Goal: Task Accomplishment & Management: Use online tool/utility

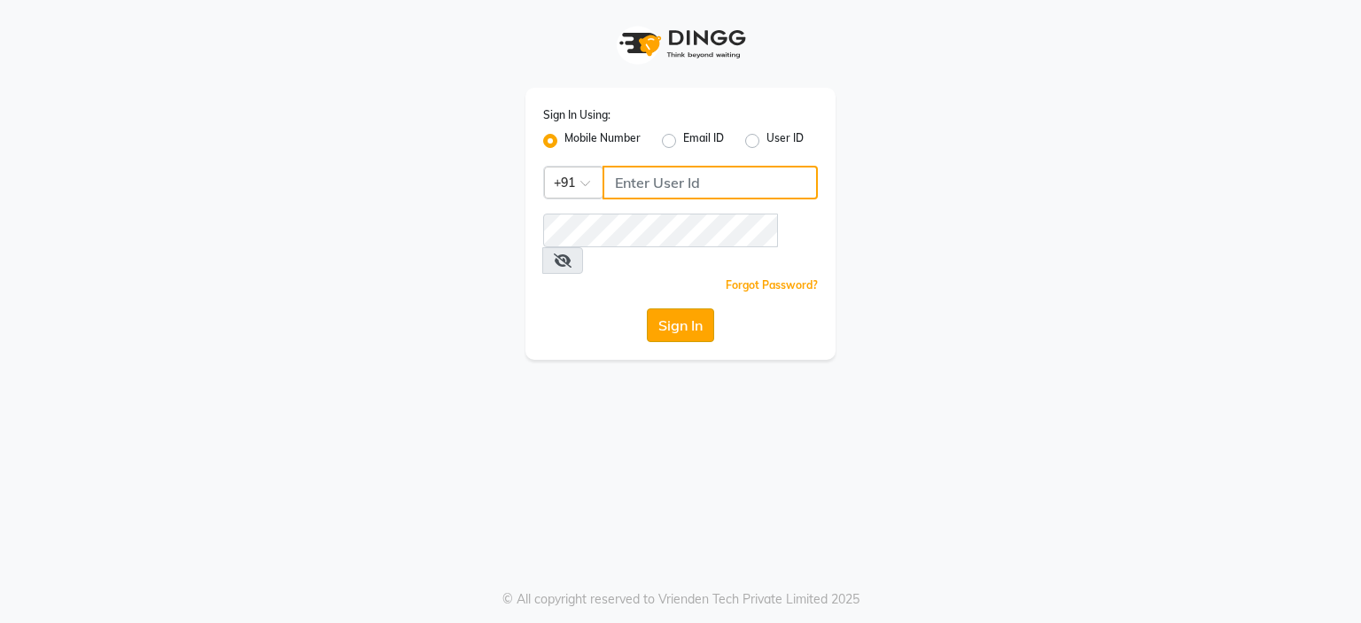
type input "9766533306"
click at [680, 308] on button "Sign In" at bounding box center [680, 325] width 67 height 34
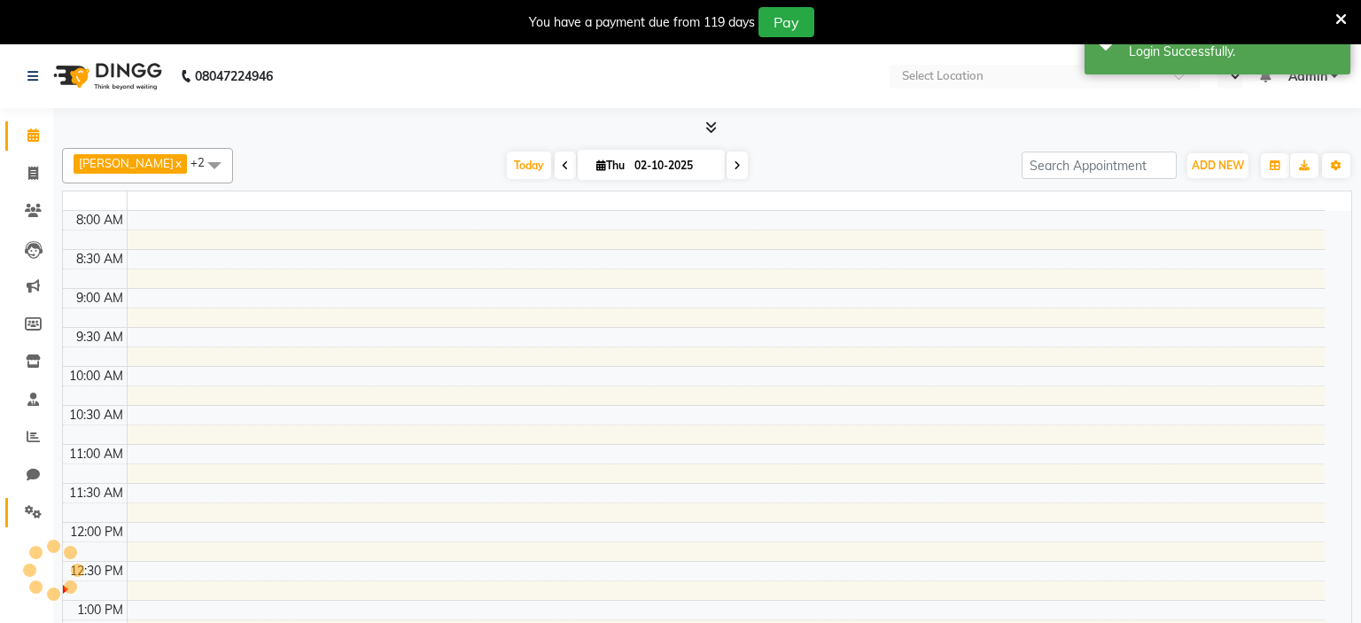
select select "en"
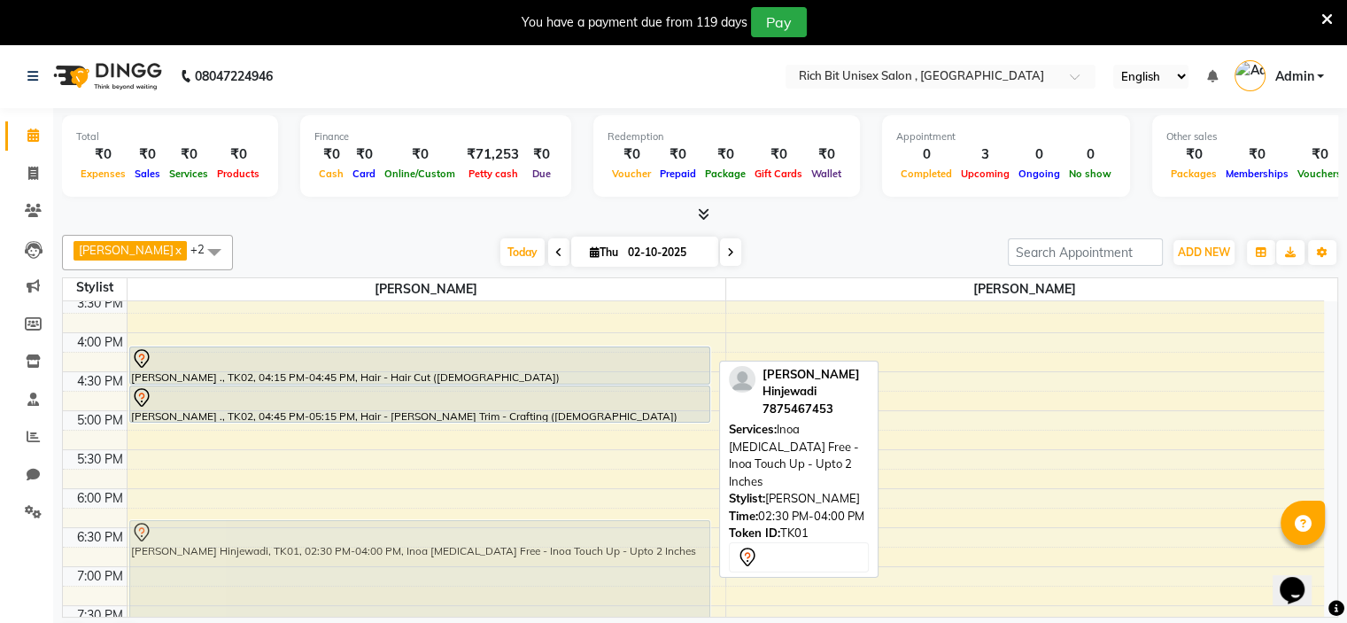
scroll to position [620, 0]
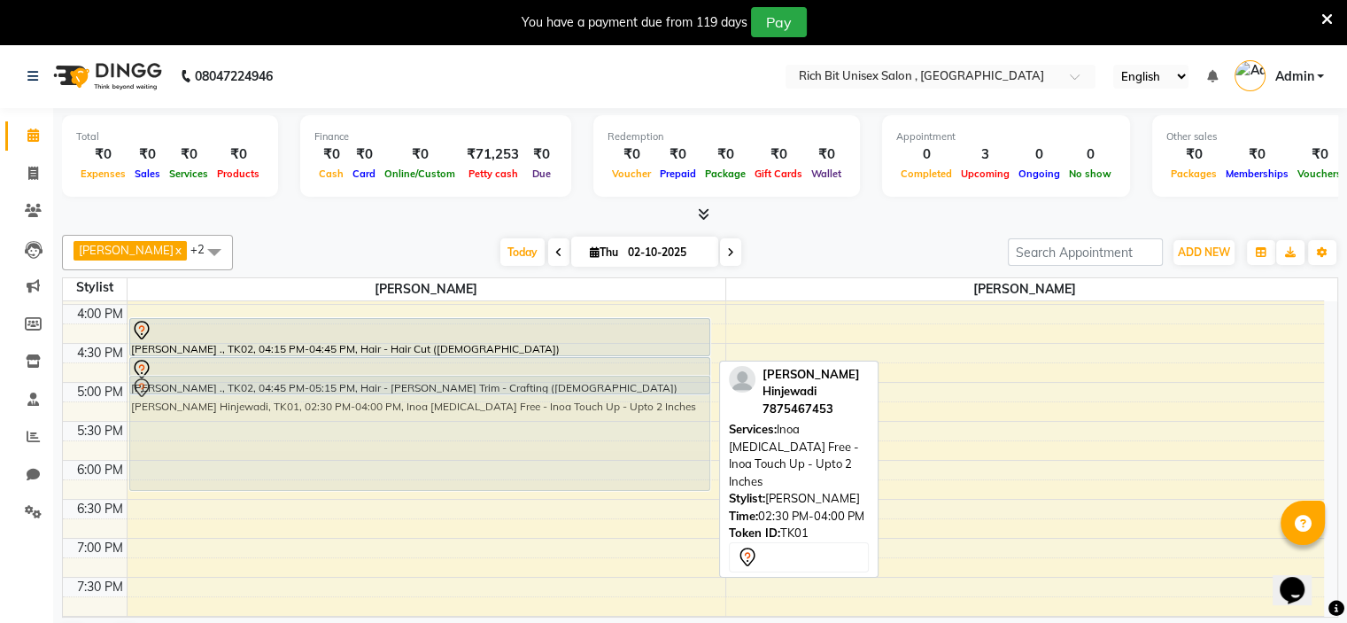
drag, startPoint x: 439, startPoint y: 364, endPoint x: 459, endPoint y: 428, distance: 66.7
click at [459, 428] on div "[PERSON_NAME] Hinjewadi, TK01, 02:30 PM-04:00 PM, Inoa [MEDICAL_DATA] Free - In…" at bounding box center [427, 265] width 598 height 1168
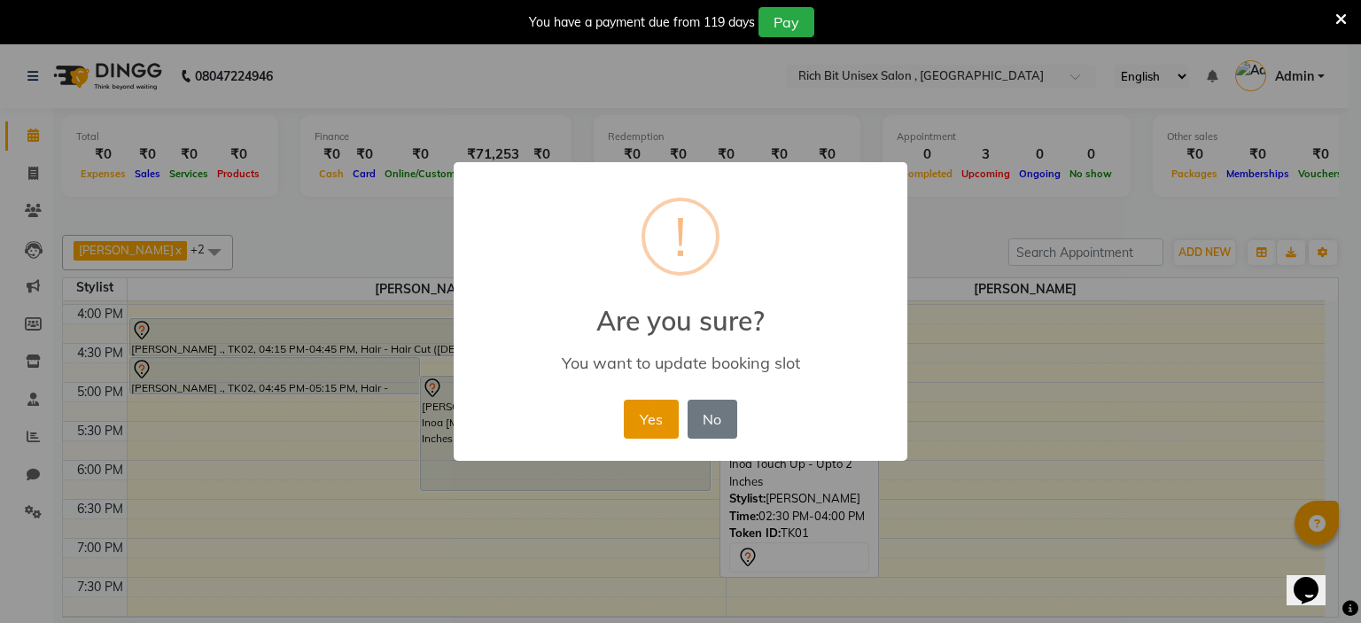
click at [654, 428] on button "Yes" at bounding box center [651, 418] width 54 height 39
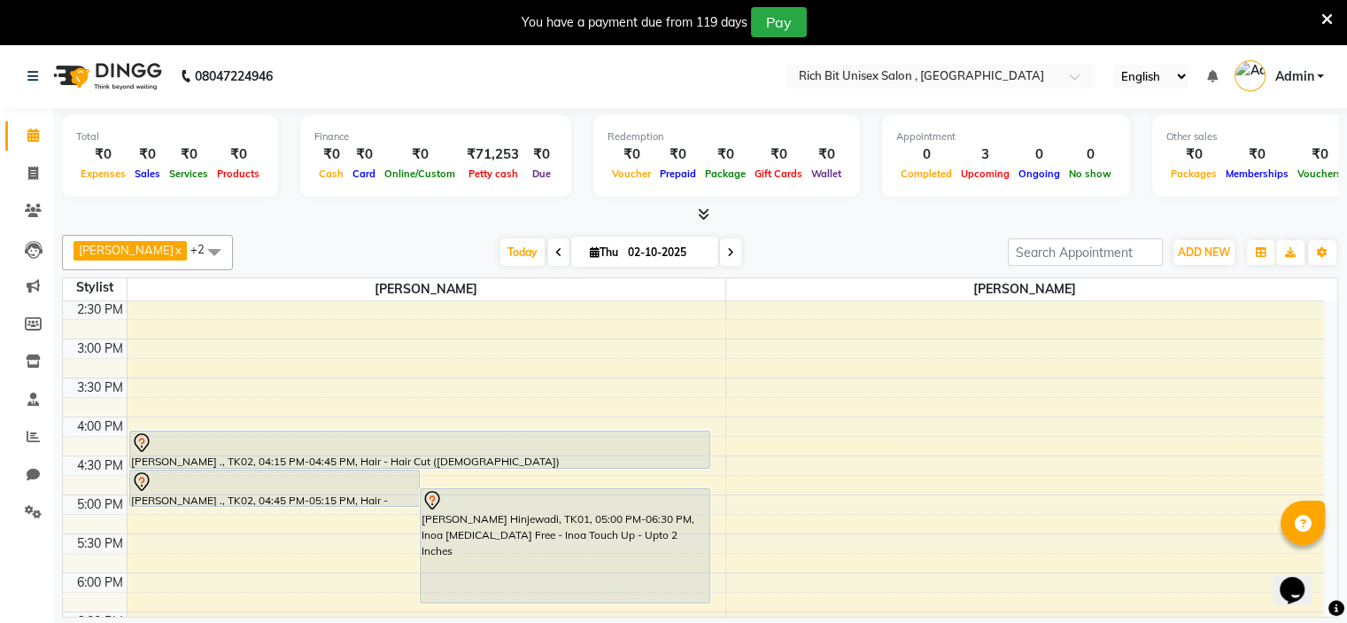
scroll to position [510, 0]
click at [769, 411] on div "8:00 AM 8:30 AM 9:00 AM 9:30 AM 10:00 AM 10:30 AM 11:00 AM 11:30 AM 12:00 PM 12…" at bounding box center [693, 375] width 1261 height 1168
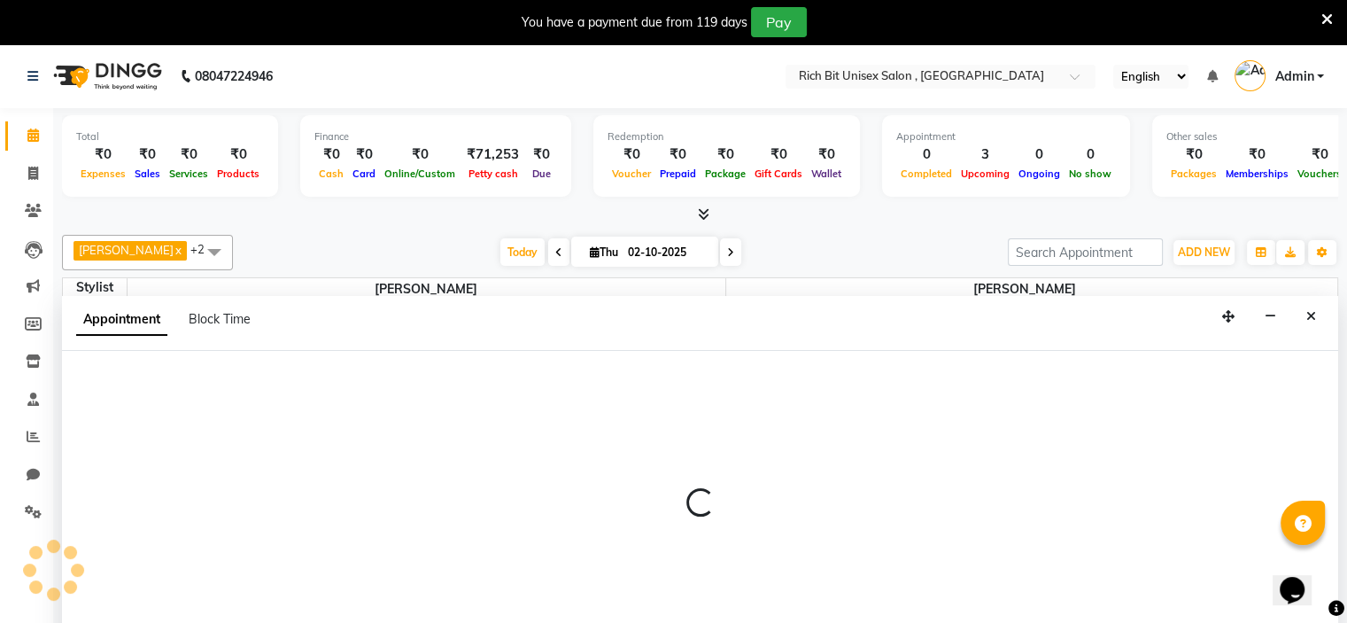
select select "70870"
select select "960"
select select "tentative"
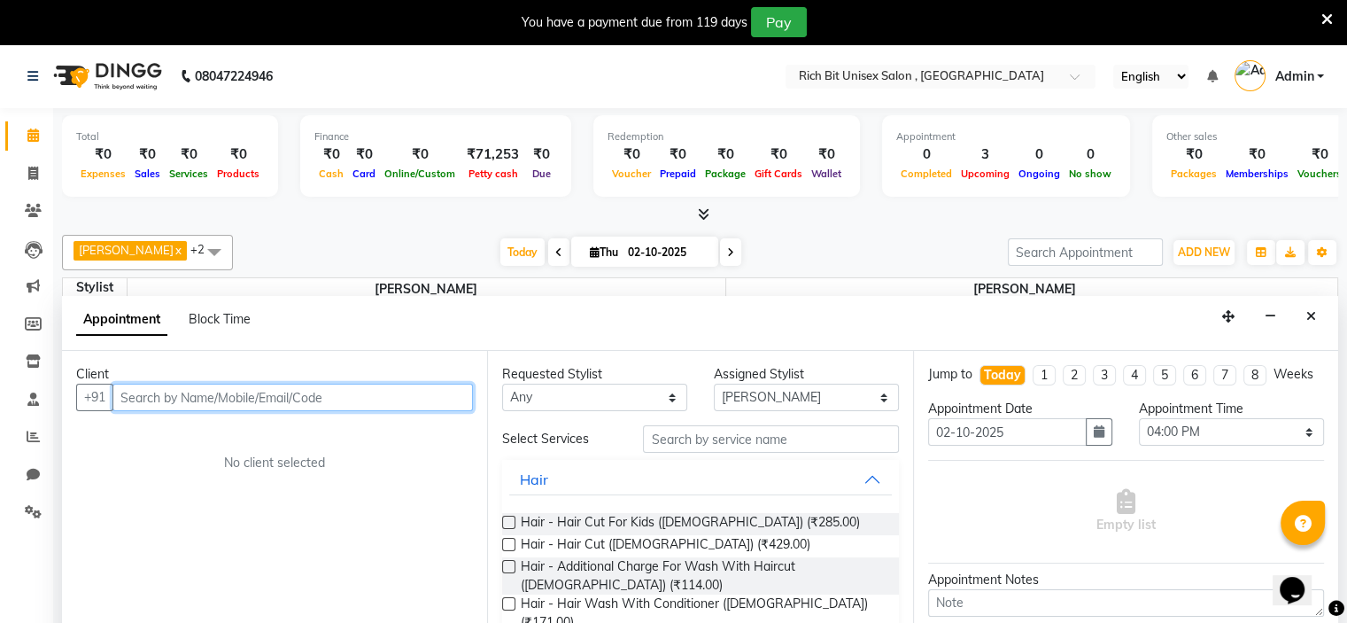
scroll to position [45, 0]
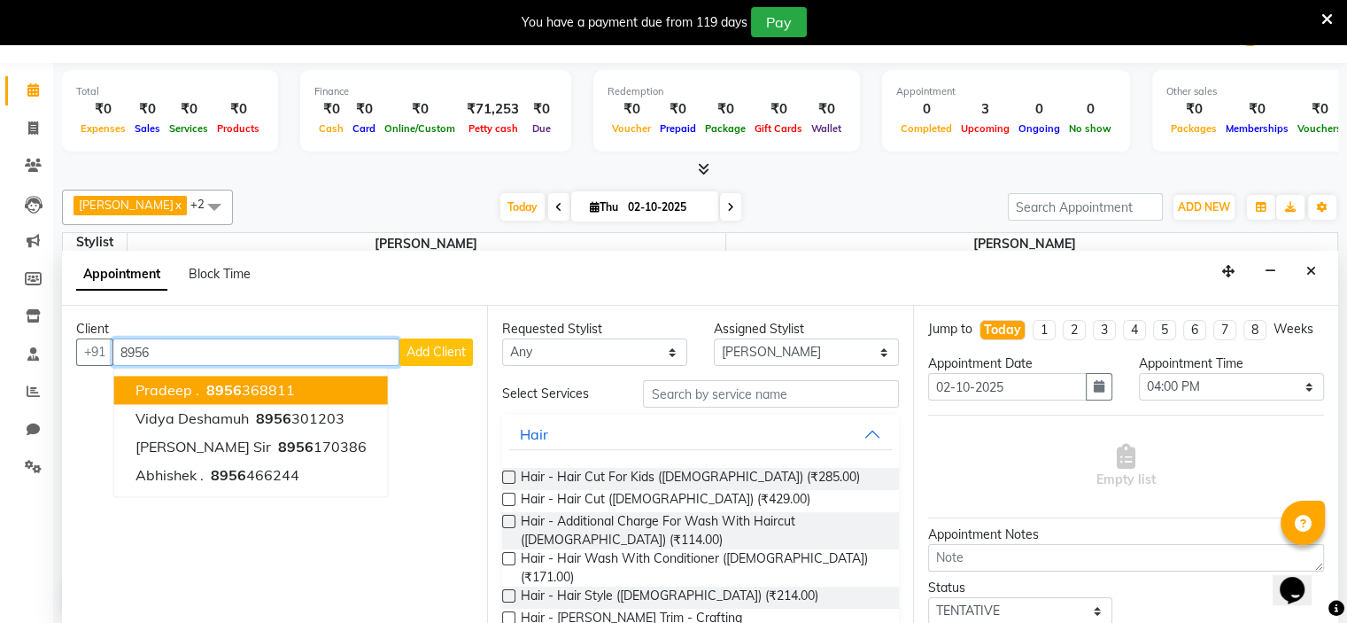
click at [318, 393] on button "Pradeep . 8956 368811" at bounding box center [251, 390] width 274 height 28
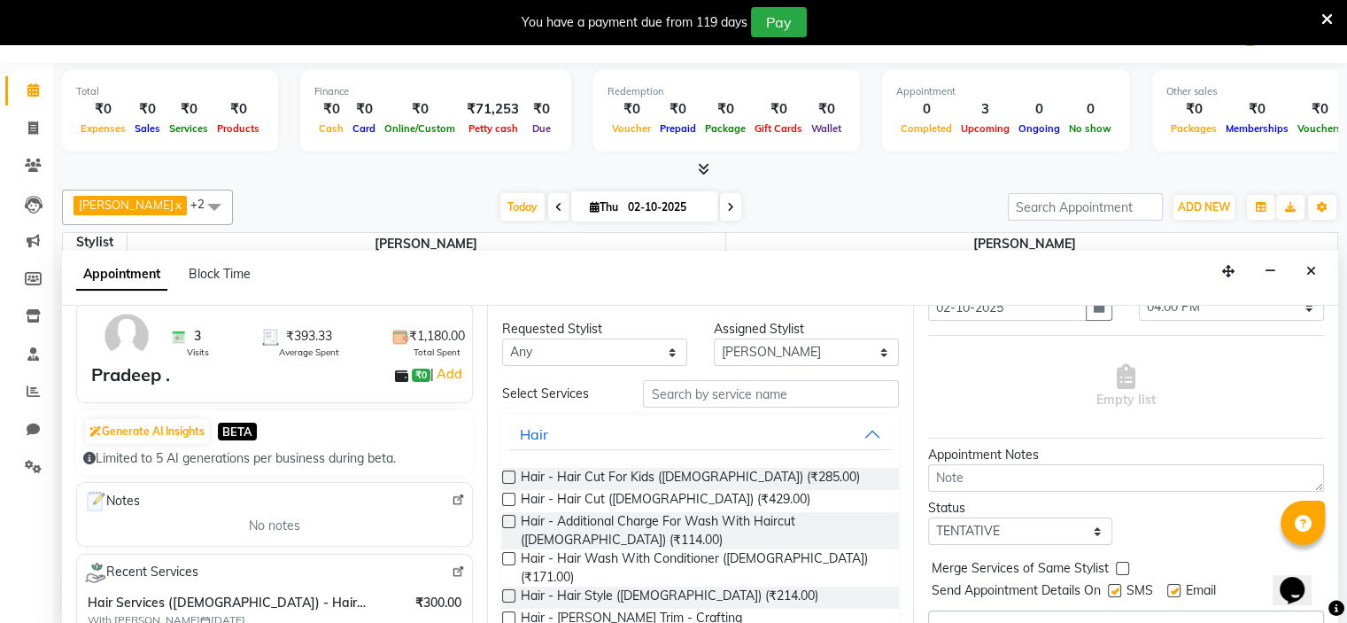
scroll to position [0, 0]
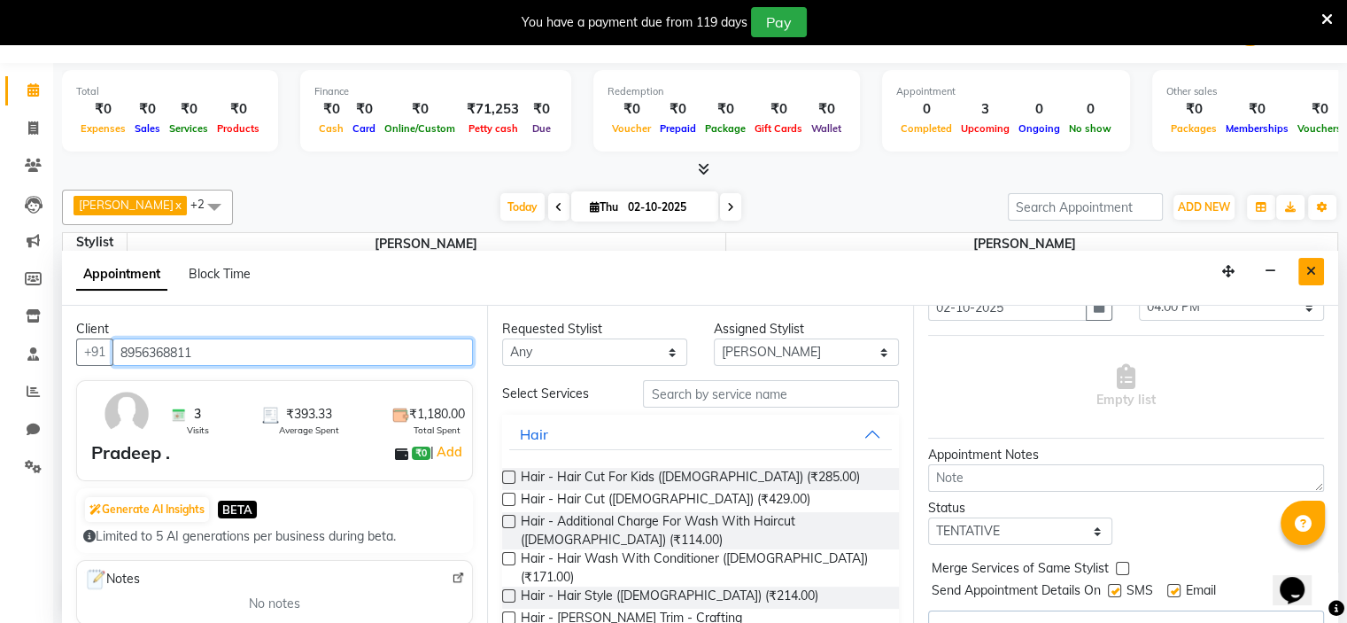
type input "8956368811"
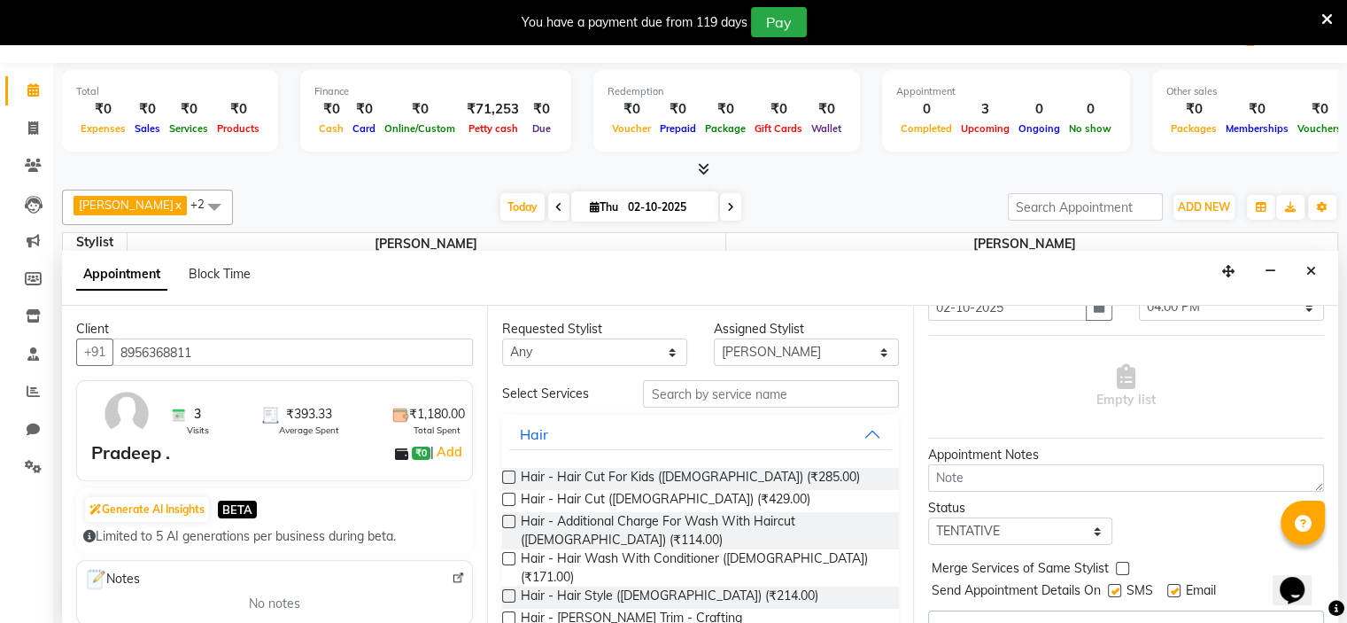
click at [1312, 271] on icon "Close" at bounding box center [1311, 271] width 10 height 12
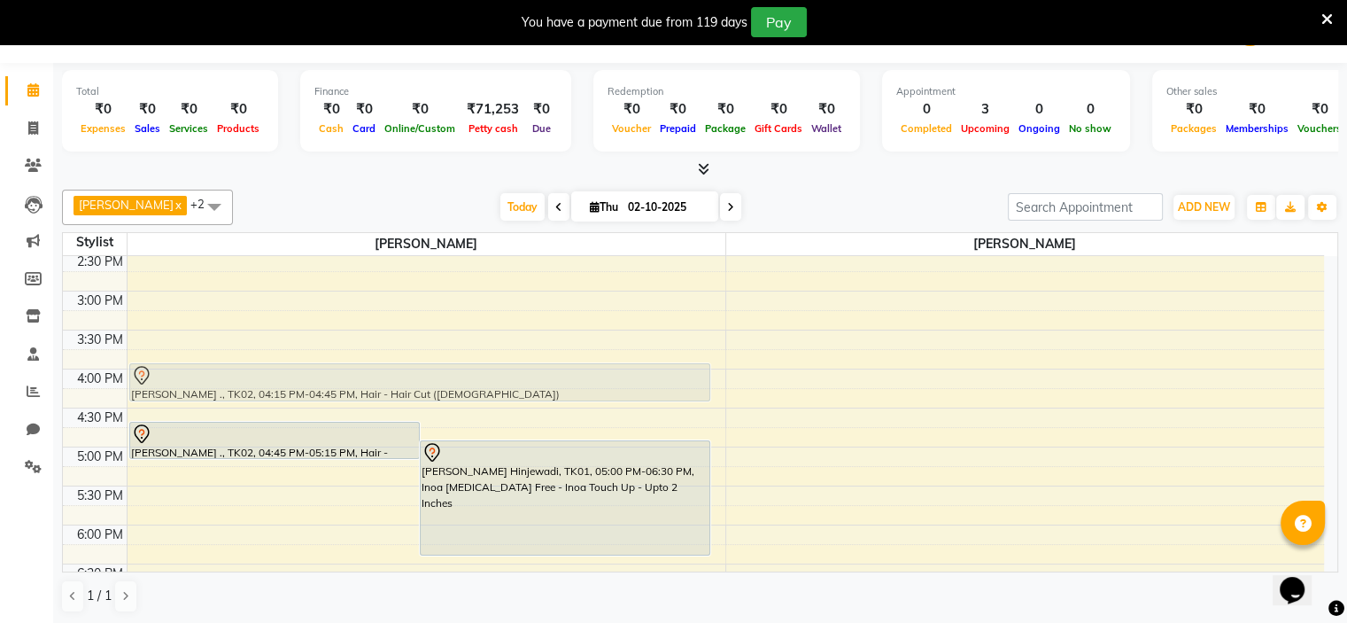
drag, startPoint x: 213, startPoint y: 385, endPoint x: 213, endPoint y: 362, distance: 23.0
click at [213, 362] on div "Shiddarth ., TK02, 04:45 PM-05:15 PM, Hair - [PERSON_NAME] Trim - Crafting ([DE…" at bounding box center [427, 330] width 598 height 1168
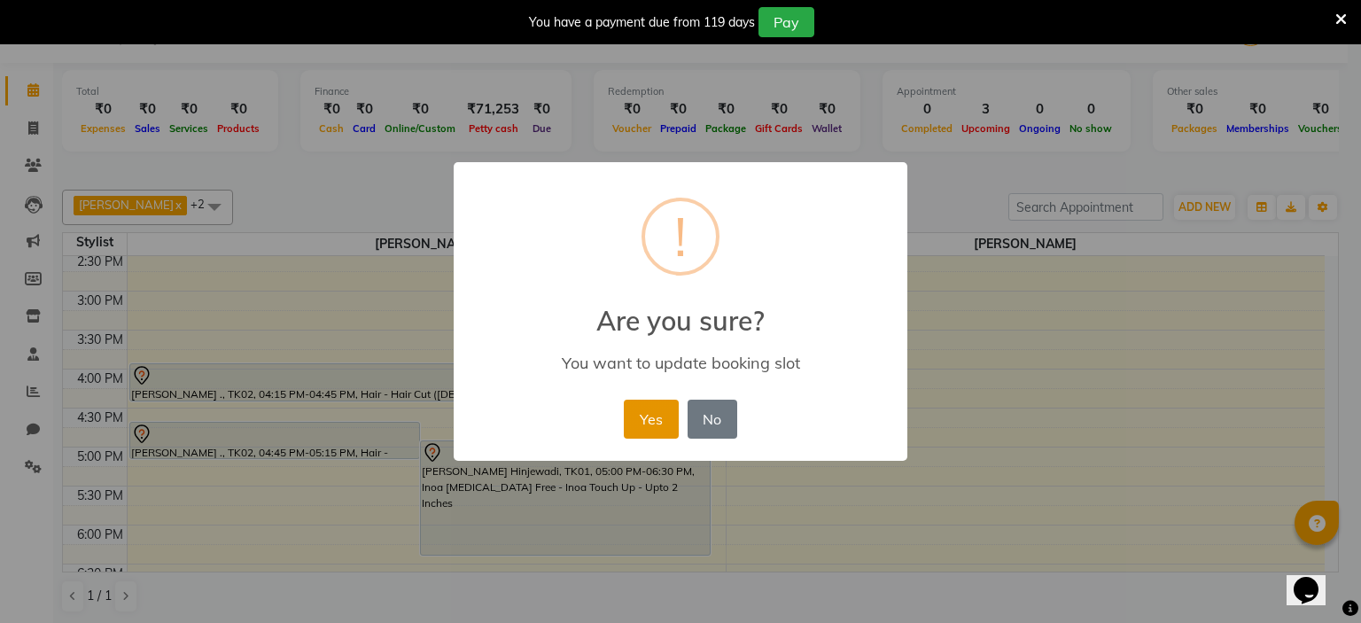
click at [639, 411] on button "Yes" at bounding box center [651, 418] width 54 height 39
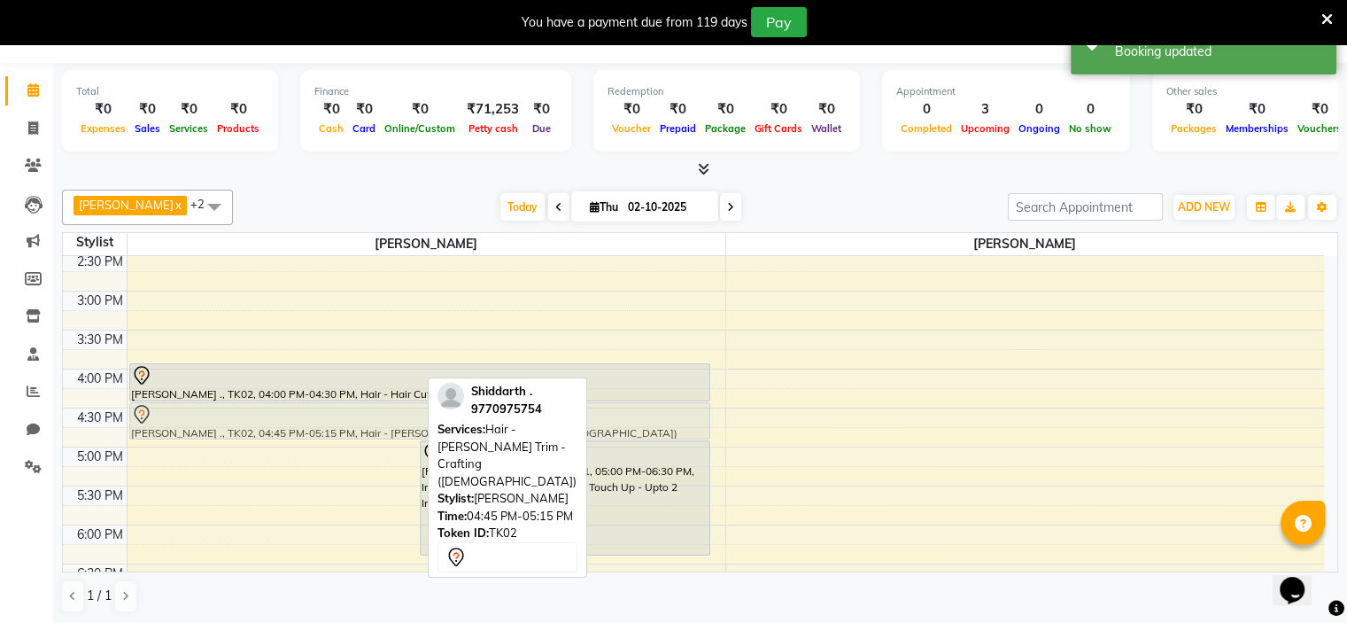
drag, startPoint x: 344, startPoint y: 428, endPoint x: 347, endPoint y: 415, distance: 13.8
click at [349, 406] on div "Shiddarth ., TK02, 04:45 PM-05:15 PM, Hair - [PERSON_NAME] Trim - Crafting ([DE…" at bounding box center [427, 330] width 598 height 1168
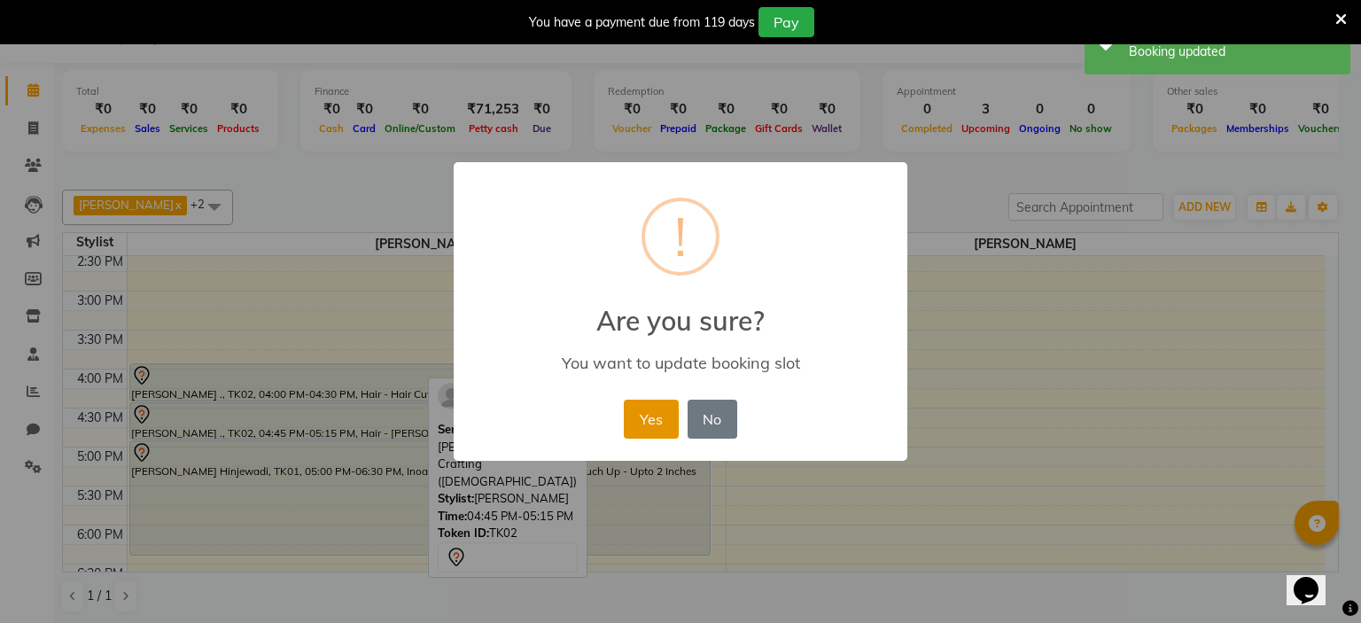
click at [638, 423] on button "Yes" at bounding box center [651, 418] width 54 height 39
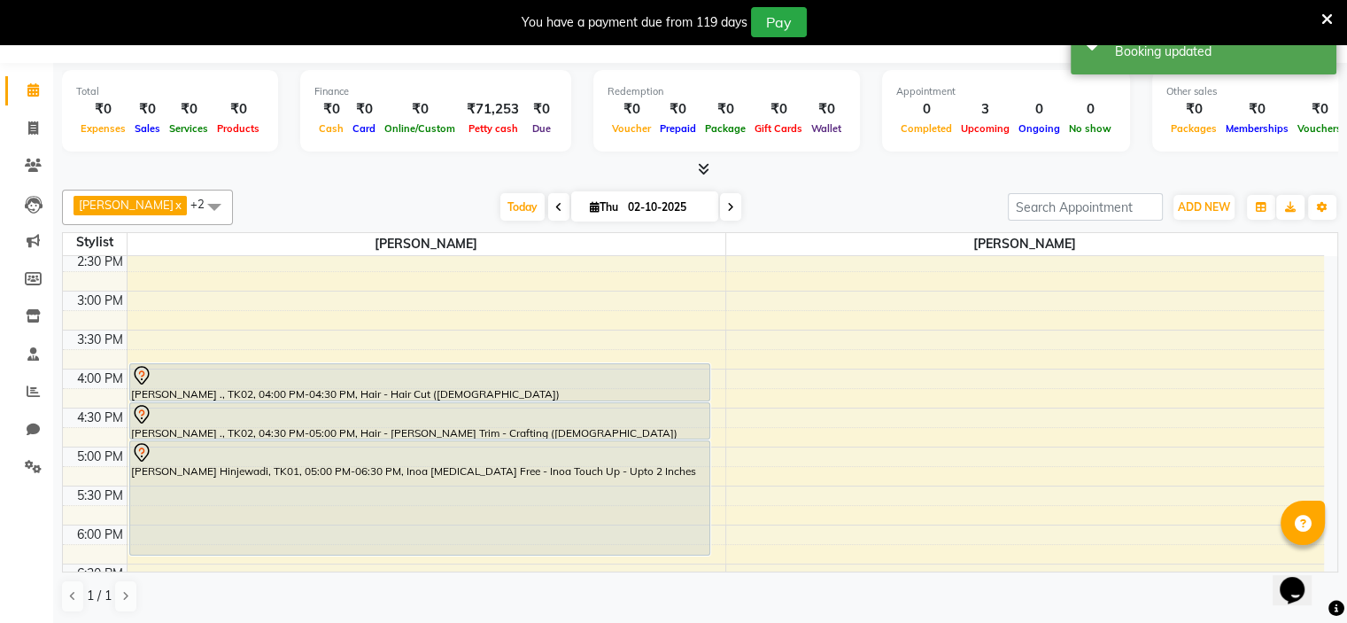
click at [715, 482] on div "8:00 AM 8:30 AM 9:00 AM 9:30 AM 10:00 AM 10:30 AM 11:00 AM 11:30 AM 12:00 PM 12…" at bounding box center [693, 330] width 1261 height 1168
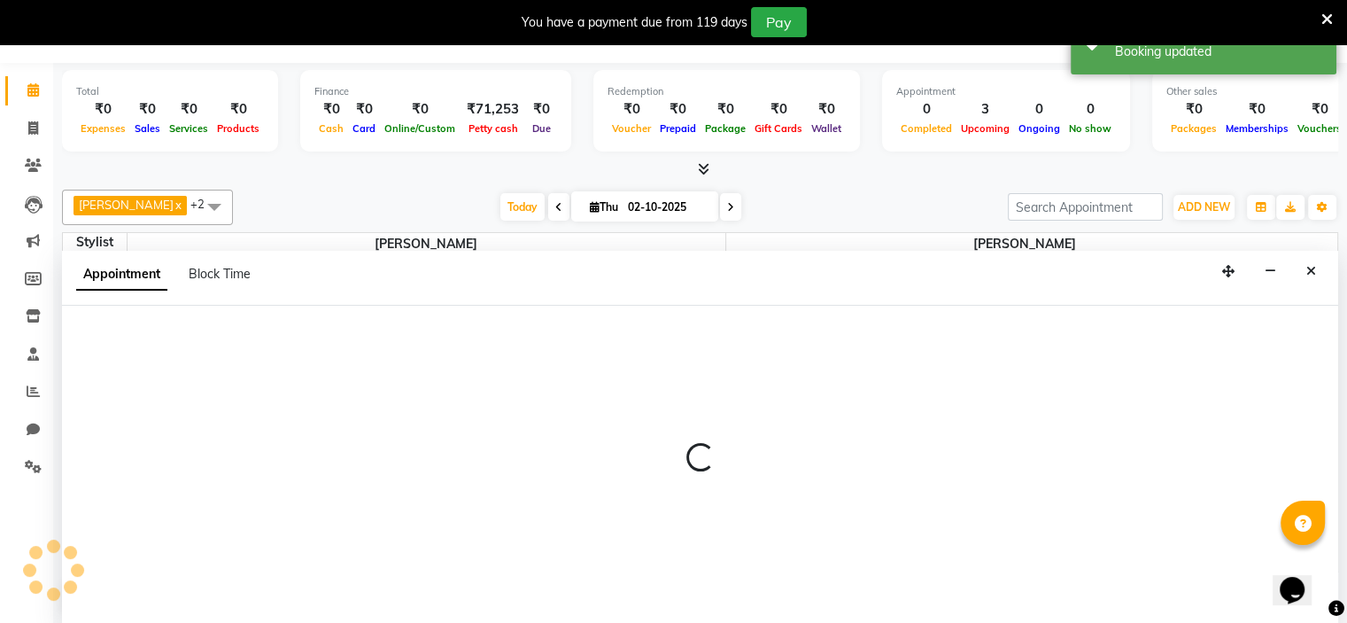
select select "70823"
select select "1050"
select select "tentative"
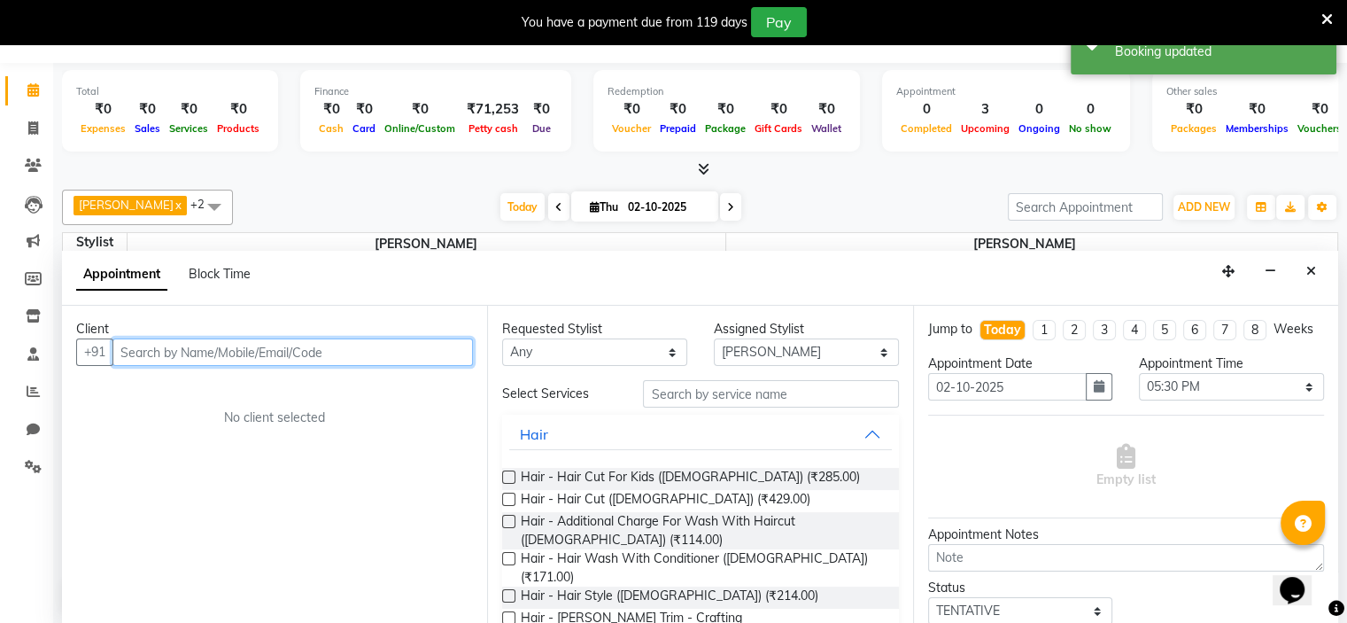
click at [201, 353] on input "text" at bounding box center [292, 351] width 361 height 27
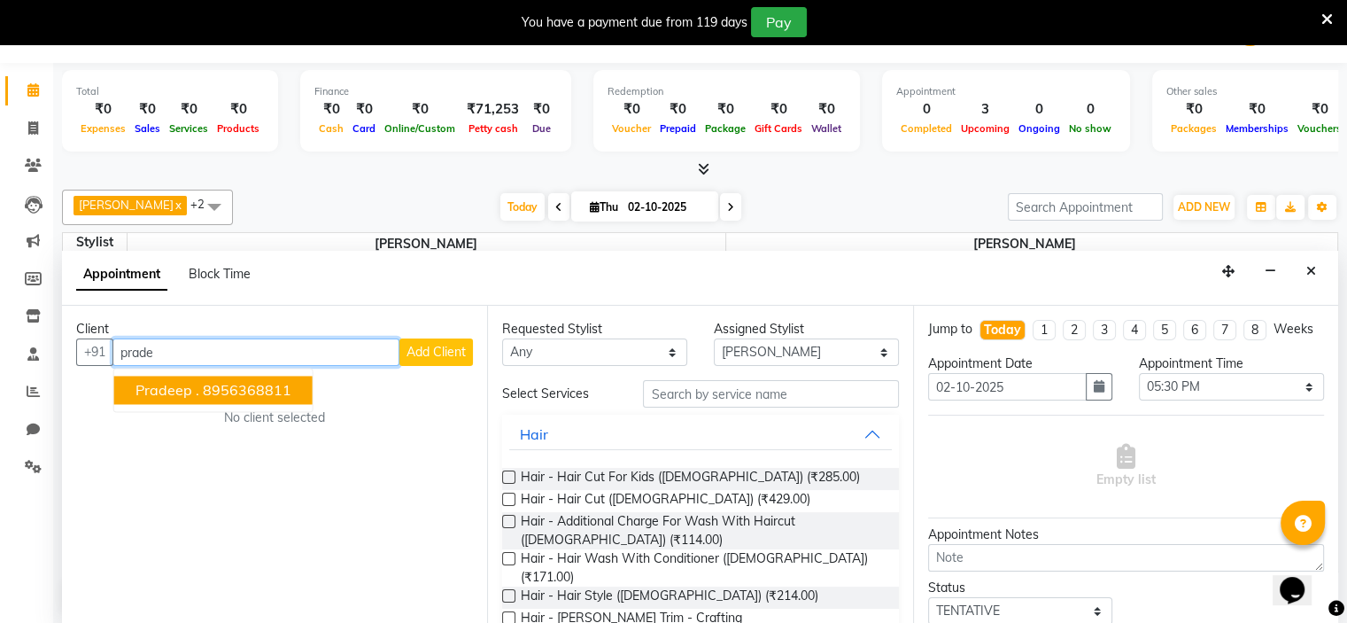
click at [264, 387] on ngb-highlight "8956368811" at bounding box center [247, 390] width 89 height 18
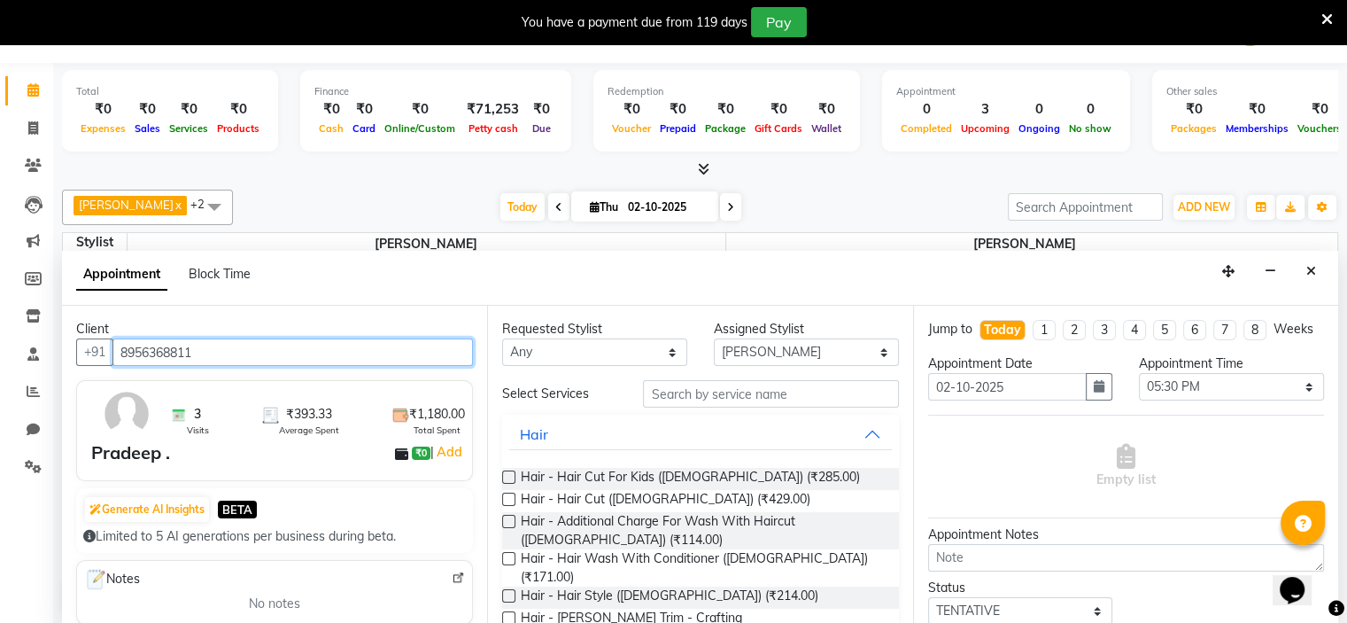
type input "8956368811"
drag, startPoint x: 508, startPoint y: 495, endPoint x: 621, endPoint y: 442, distance: 125.2
click at [509, 493] on label at bounding box center [508, 498] width 13 height 13
click at [509, 495] on input "checkbox" at bounding box center [508, 501] width 12 height 12
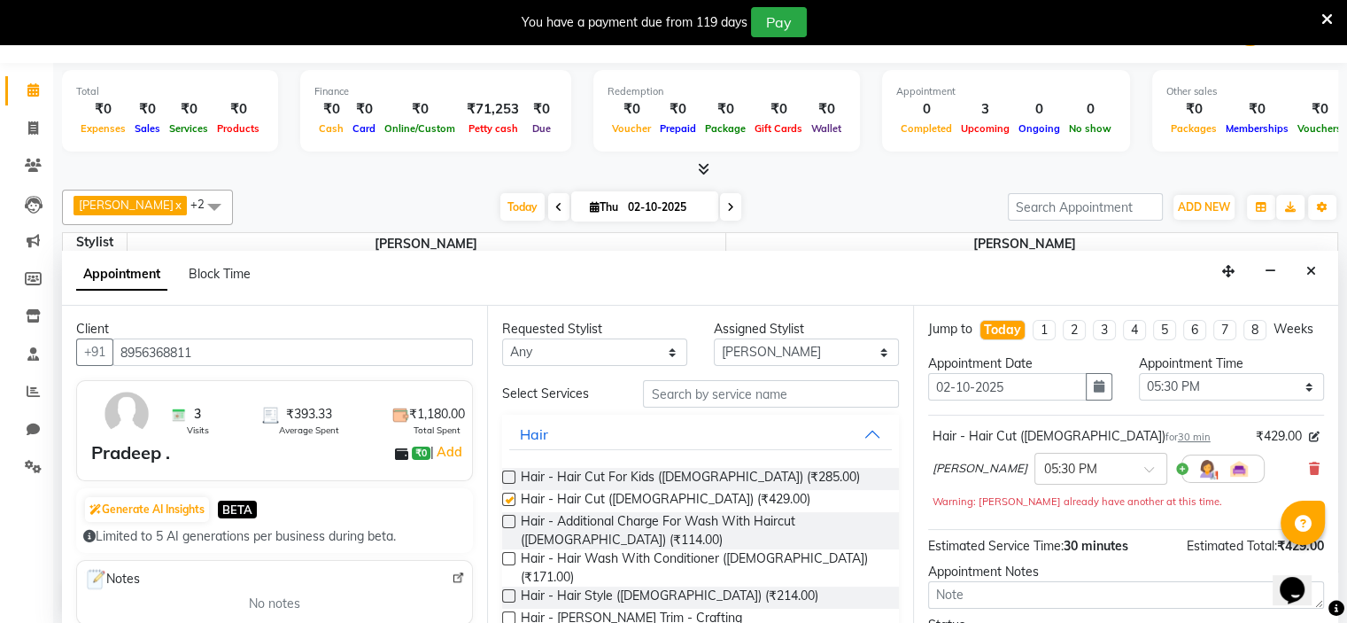
checkbox input "false"
click at [672, 398] on input "text" at bounding box center [770, 393] width 255 height 27
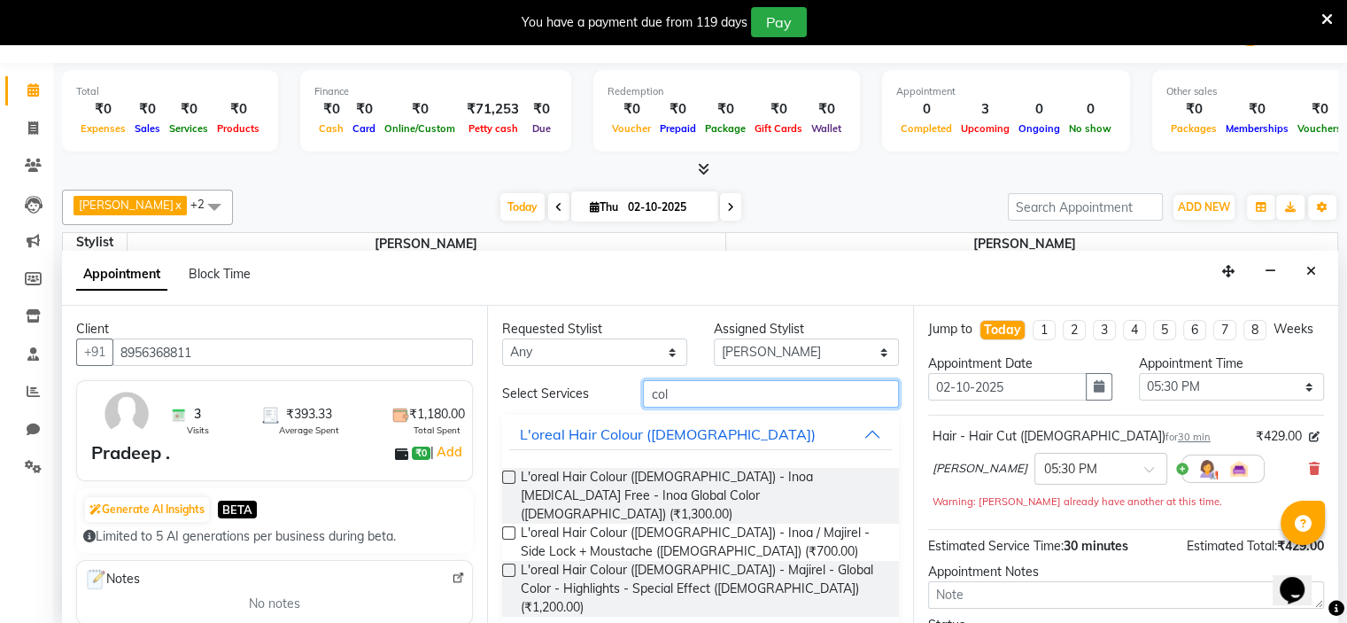
type input "col"
click at [513, 477] on label at bounding box center [508, 476] width 13 height 13
click at [513, 477] on input "checkbox" at bounding box center [508, 479] width 12 height 12
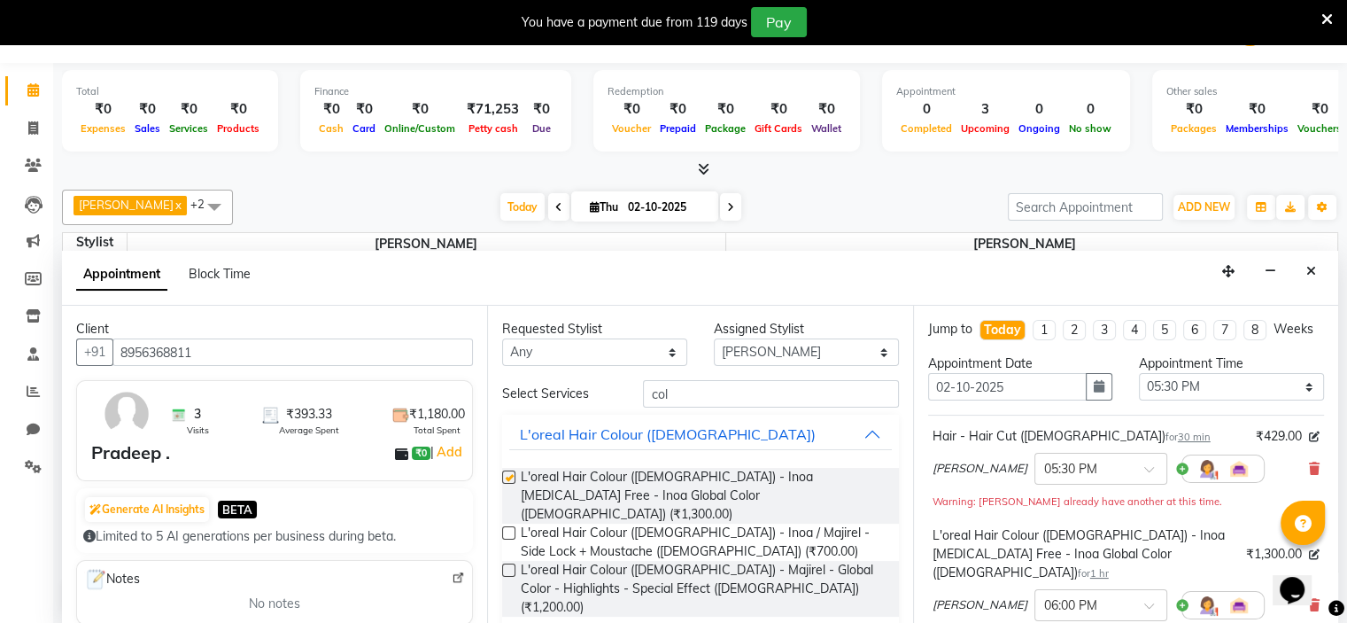
scroll to position [283, 0]
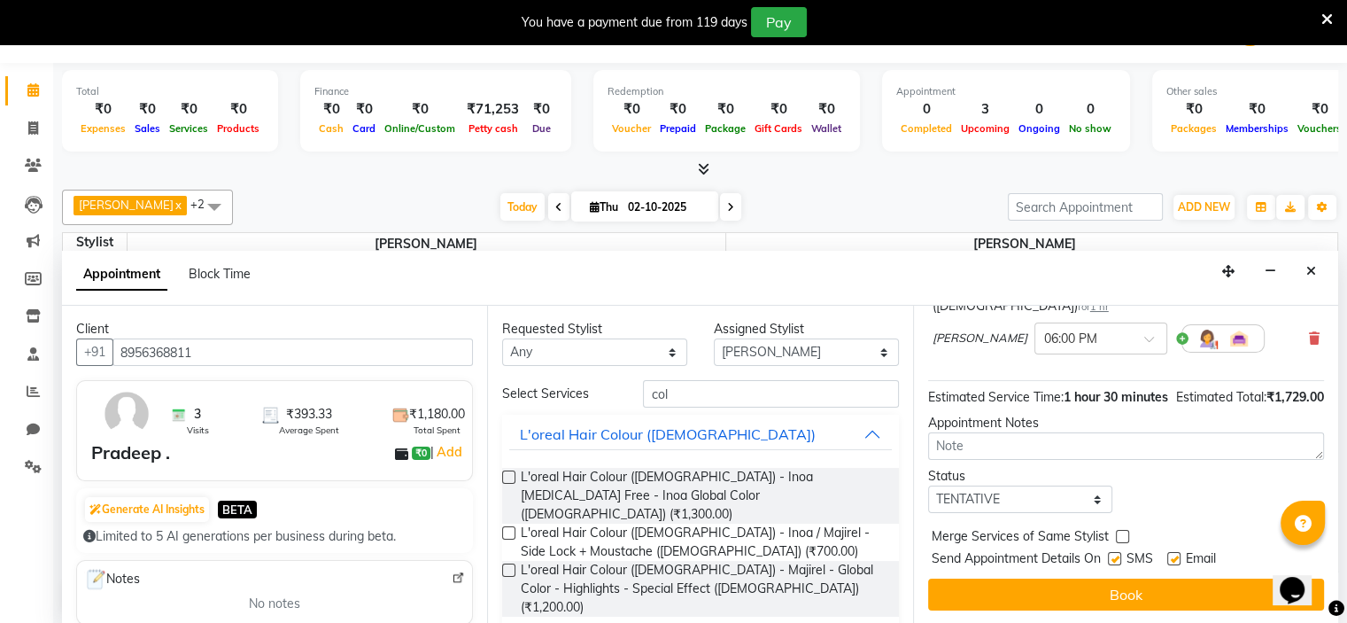
checkbox input "false"
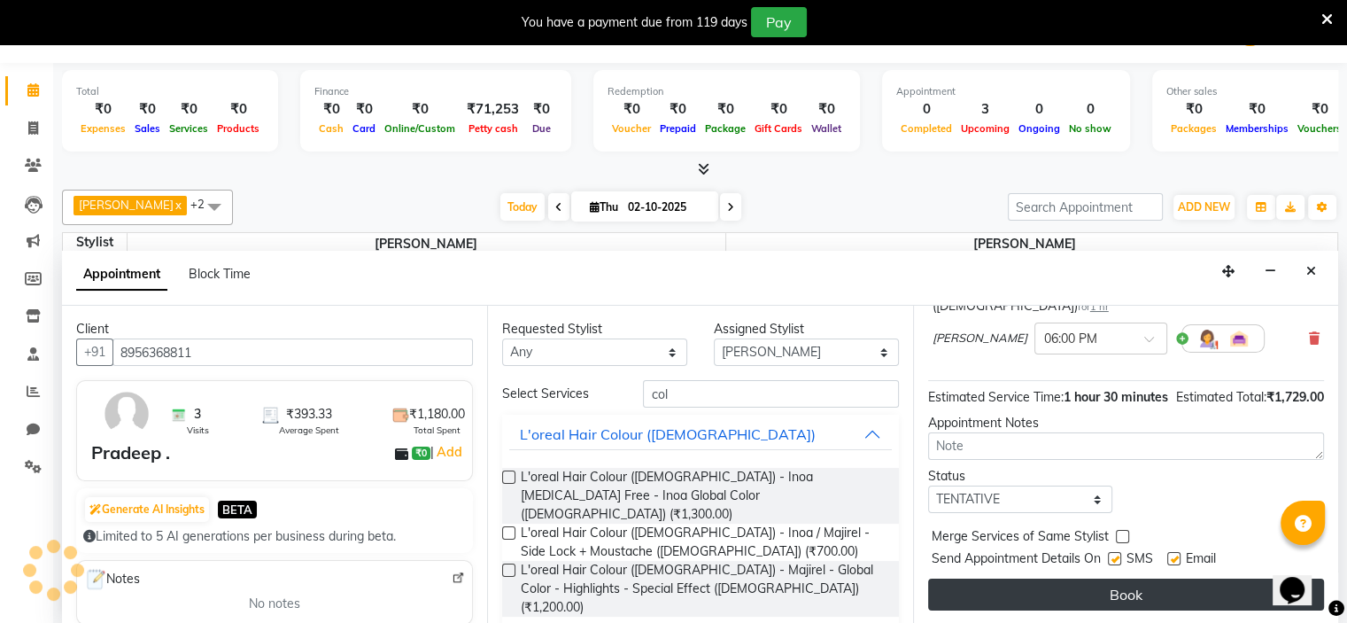
click at [1148, 591] on button "Book" at bounding box center [1126, 594] width 396 height 32
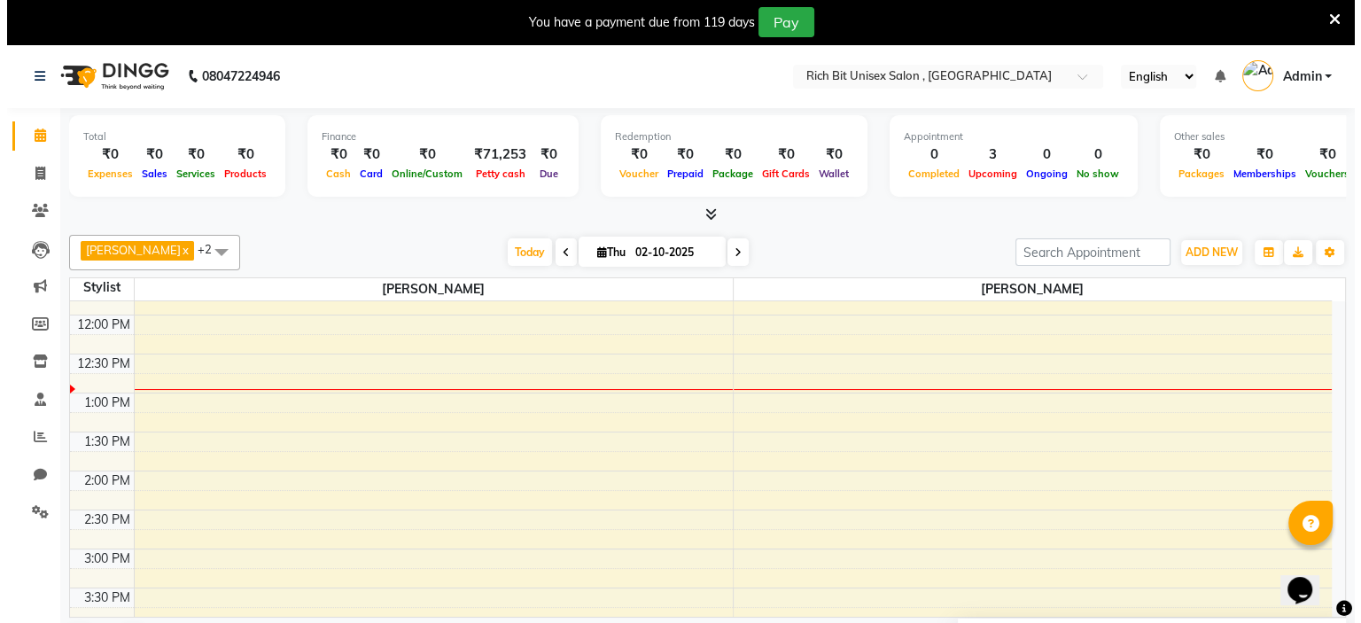
scroll to position [176, 0]
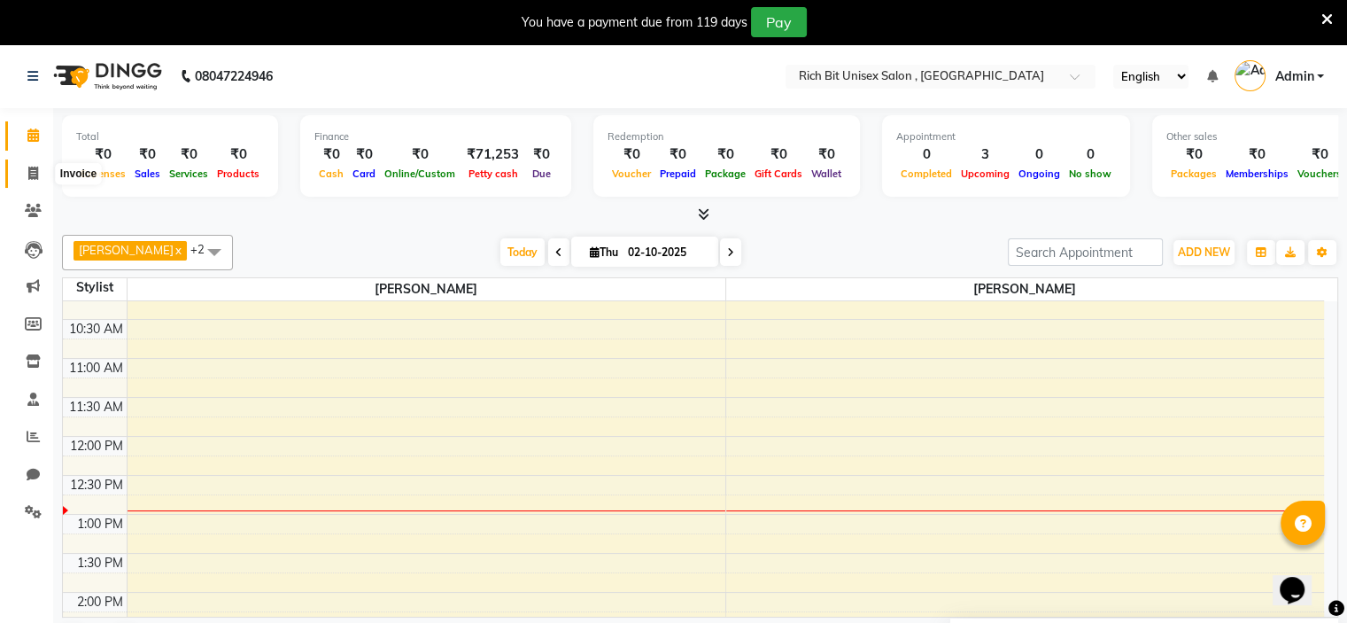
click at [32, 178] on icon at bounding box center [33, 173] width 10 height 13
select select "service"
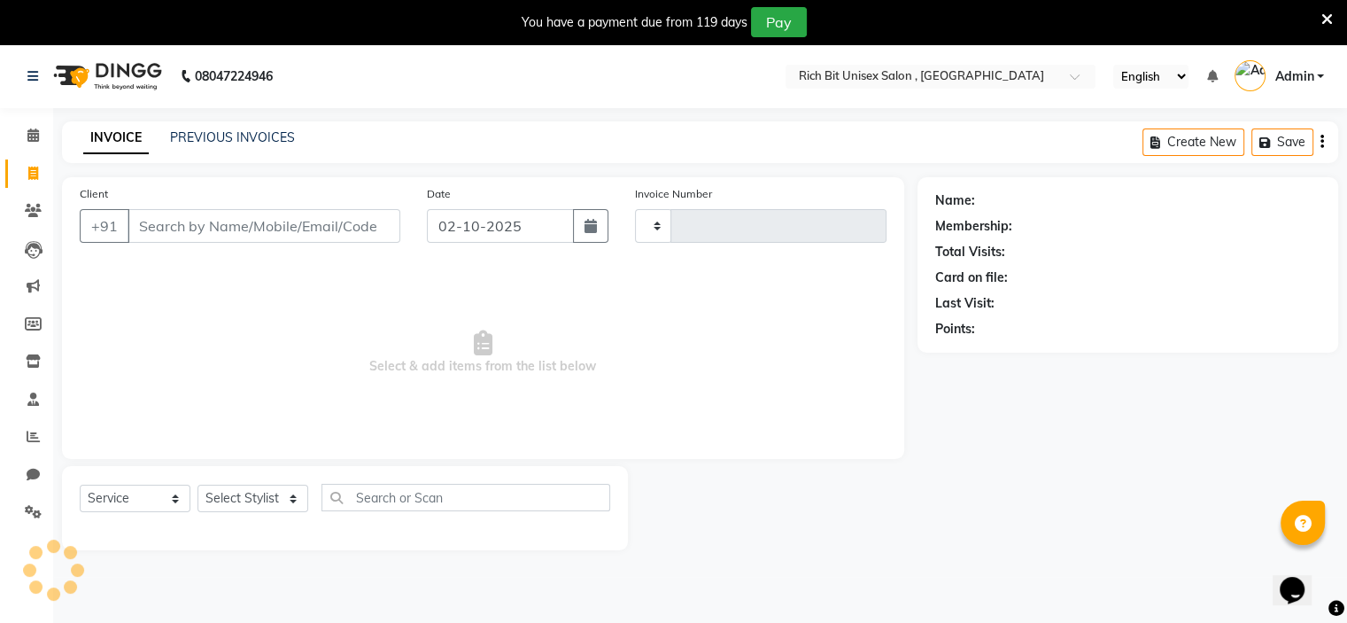
type input "1062"
select select "7834"
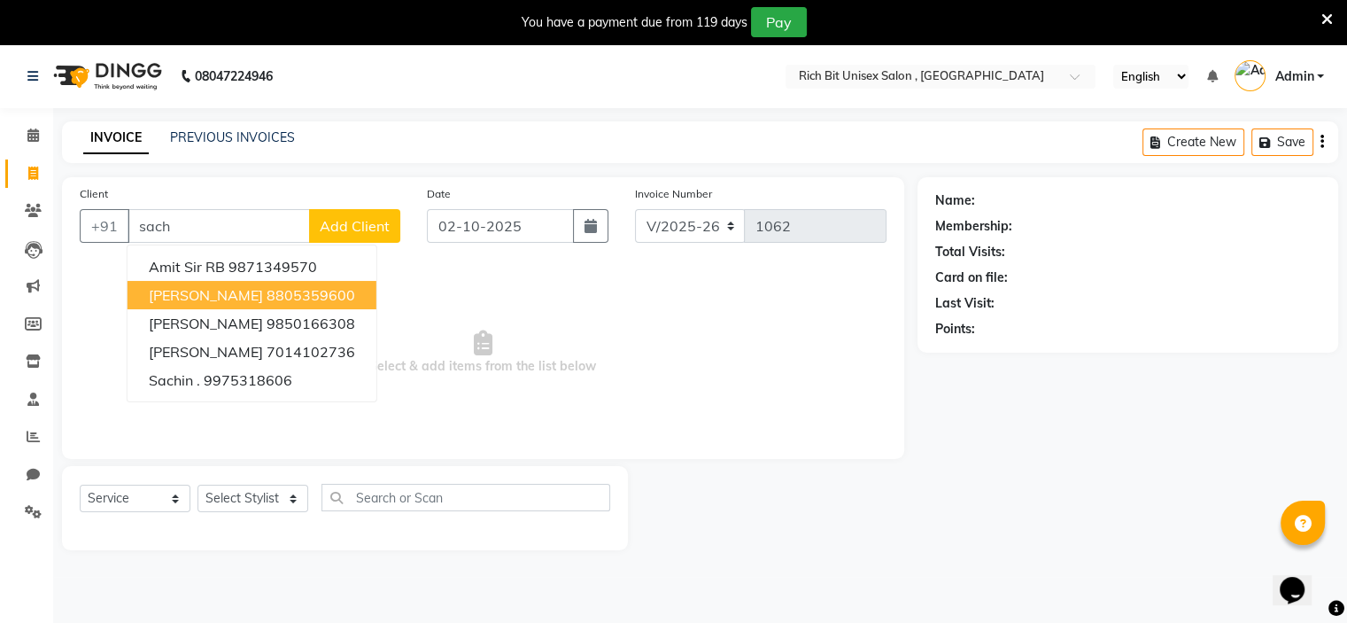
click at [263, 298] on span "[PERSON_NAME]" at bounding box center [206, 295] width 114 height 18
type input "8805359600"
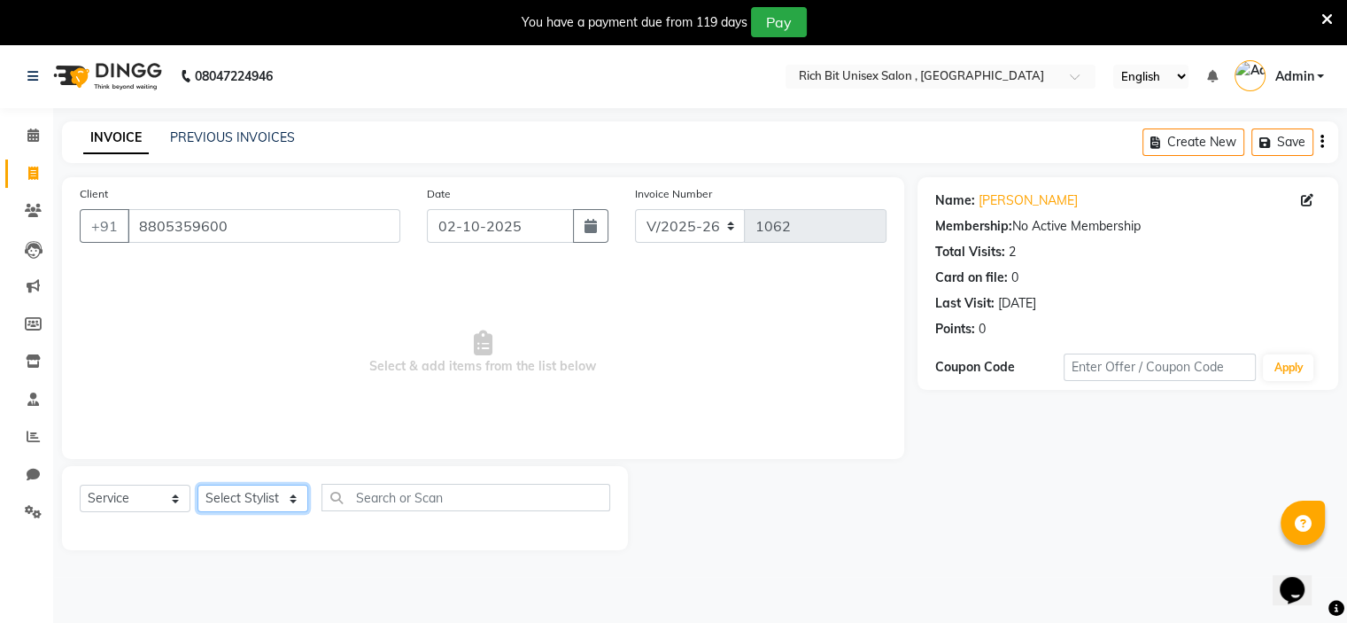
click at [261, 502] on select "Select Stylist [PERSON_NAME] [PERSON_NAME]" at bounding box center [253, 498] width 111 height 27
click at [1307, 200] on icon at bounding box center [1307, 200] width 12 height 12
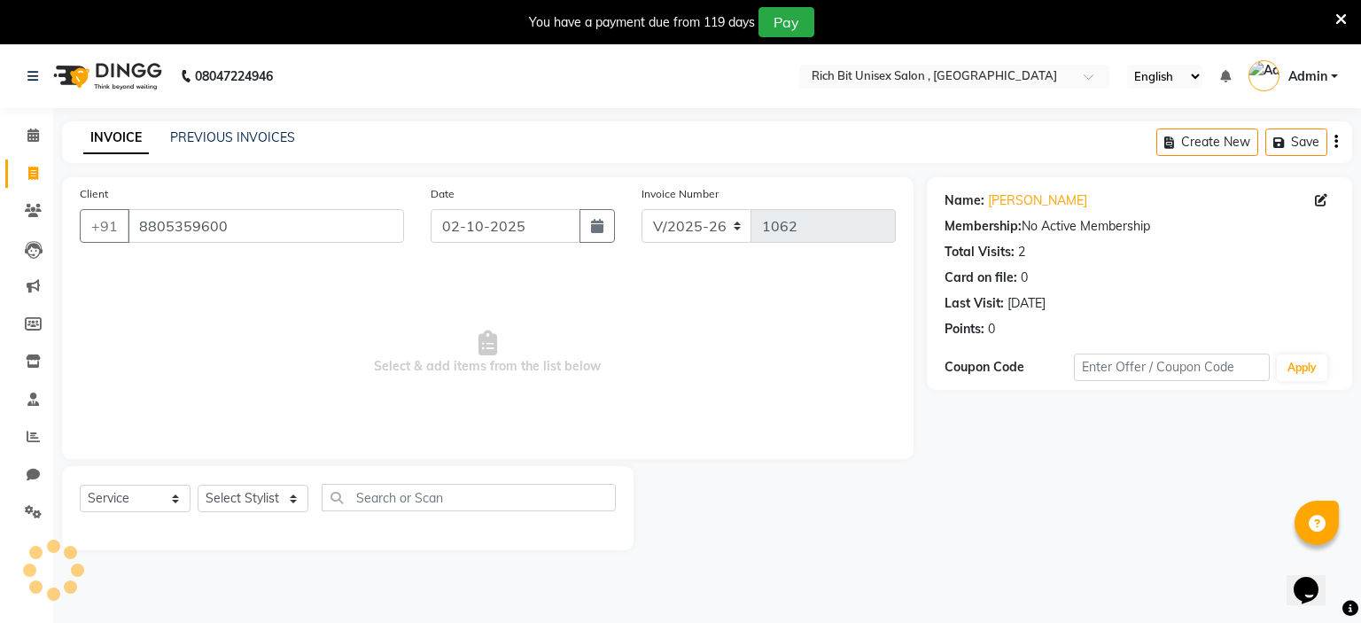
select select "22"
select select "[DEMOGRAPHIC_DATA]"
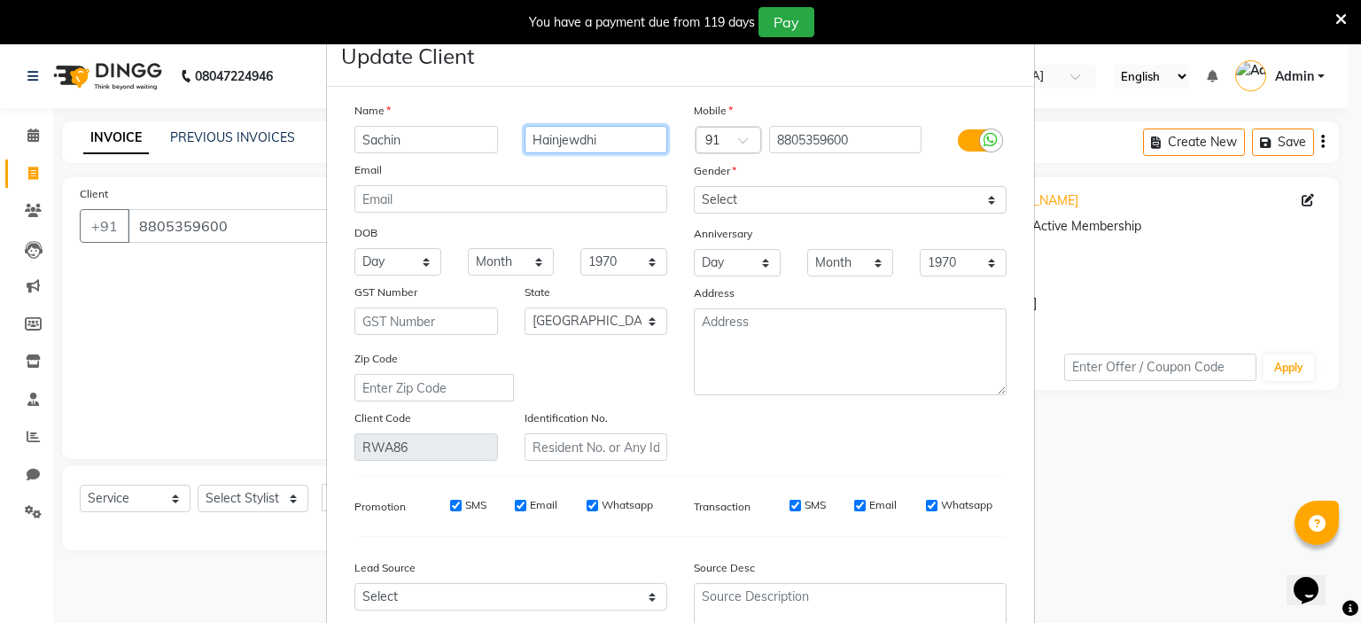
click at [616, 137] on input "Hainjewdhi" at bounding box center [595, 139] width 143 height 27
type input "H"
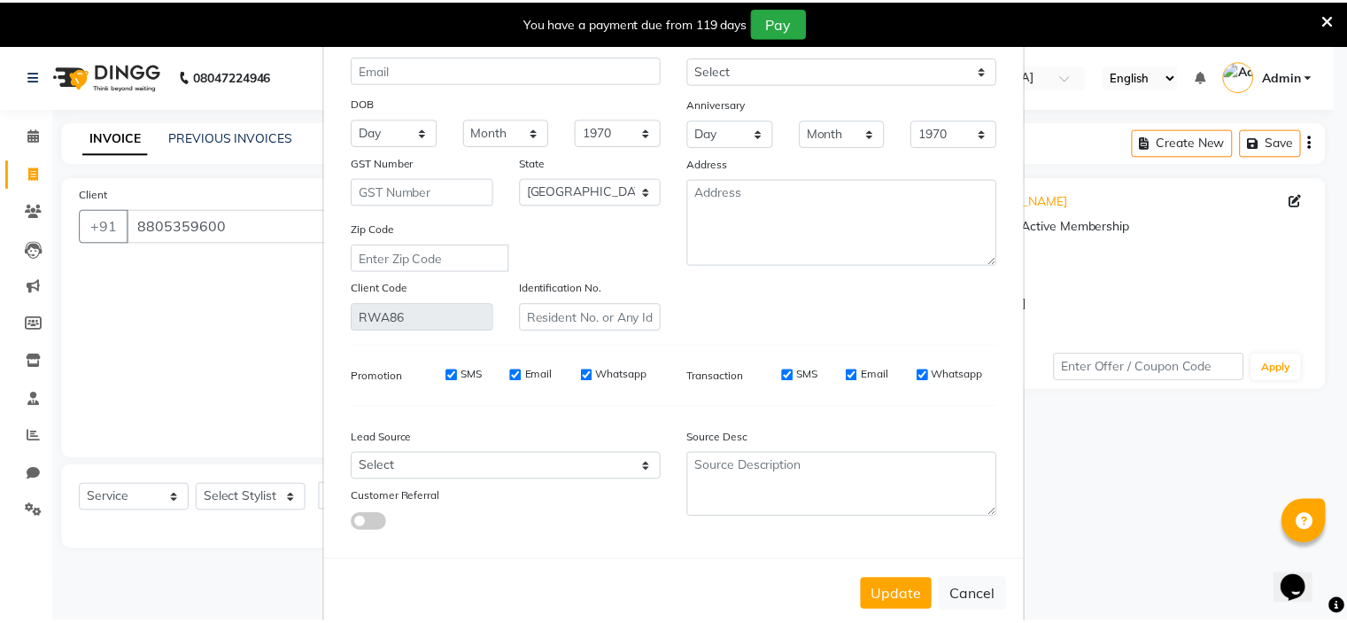
scroll to position [172, 0]
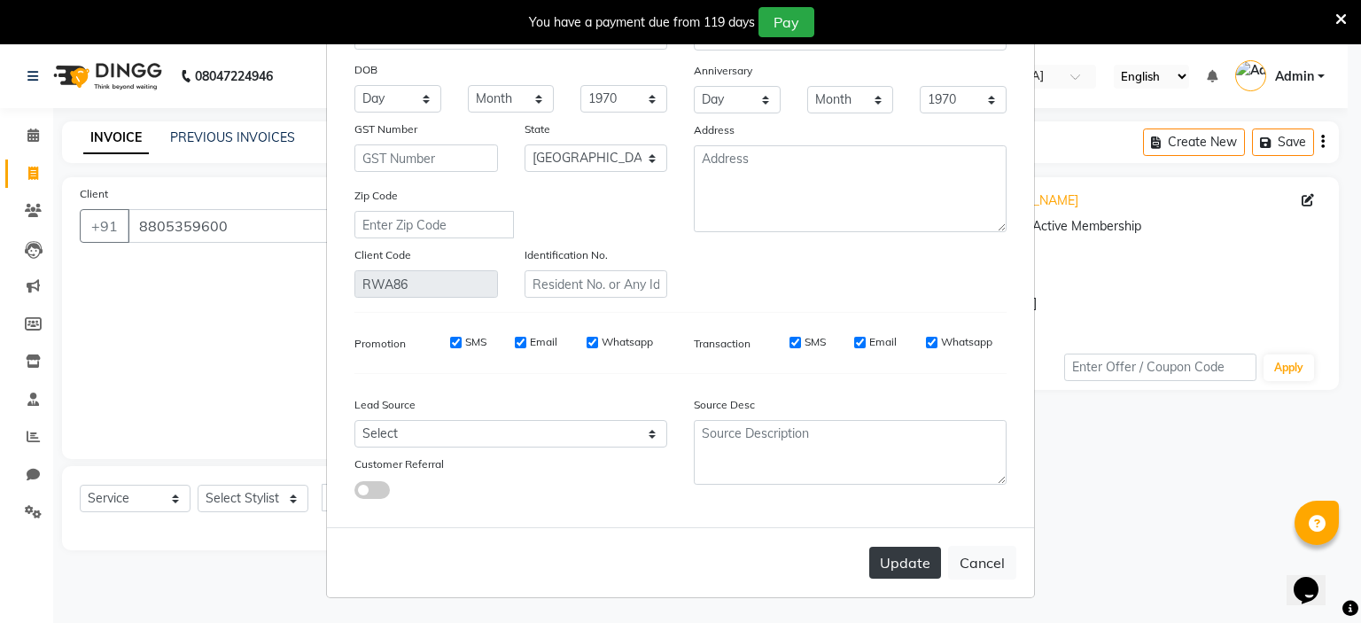
type input "."
click at [893, 559] on button "Update" at bounding box center [905, 563] width 72 height 32
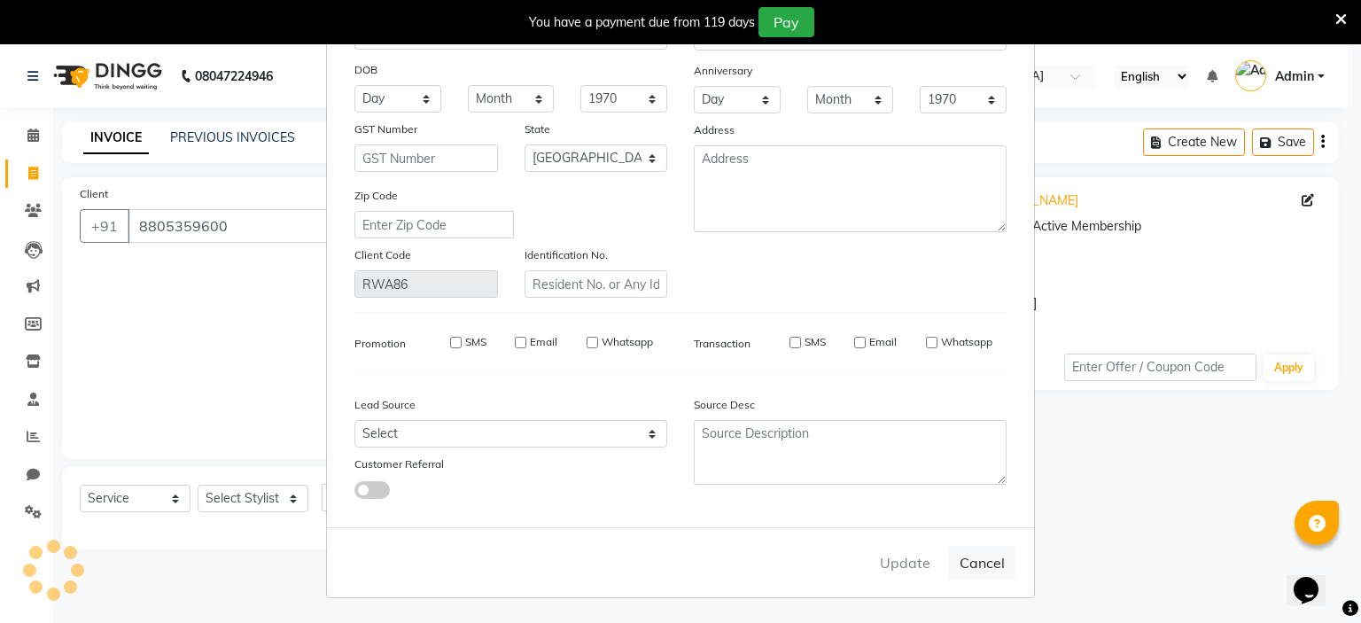
select select
select select "null"
select select
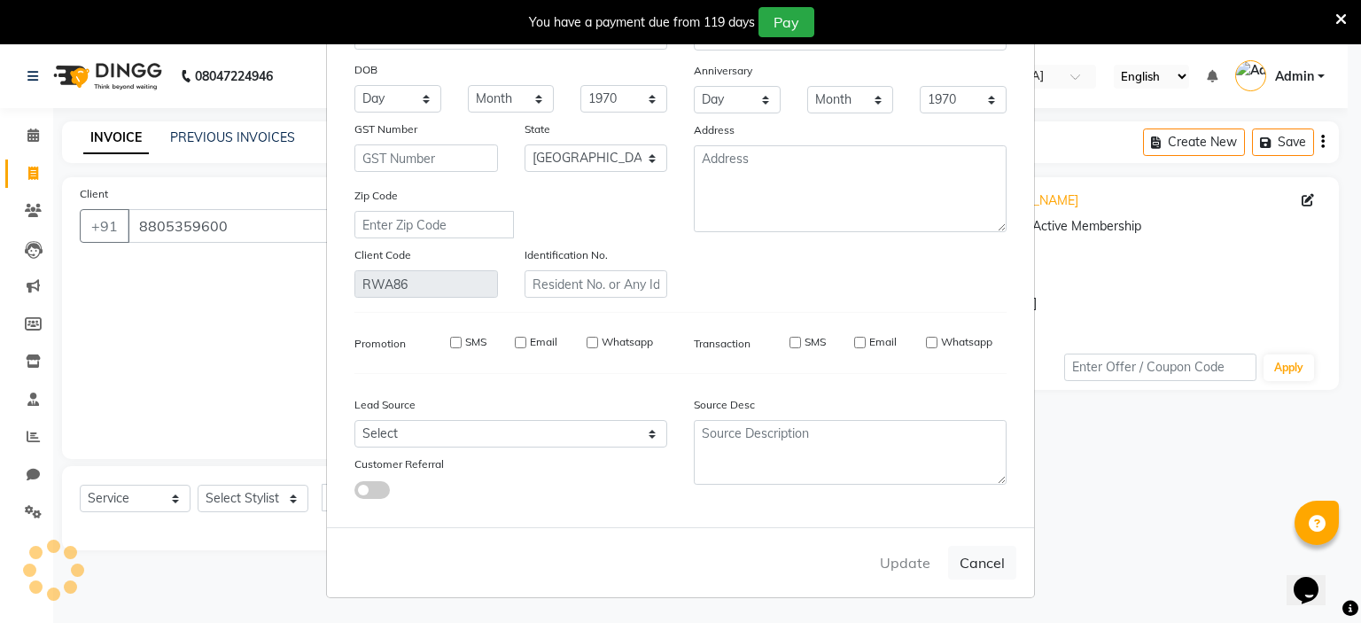
select select
checkbox input "false"
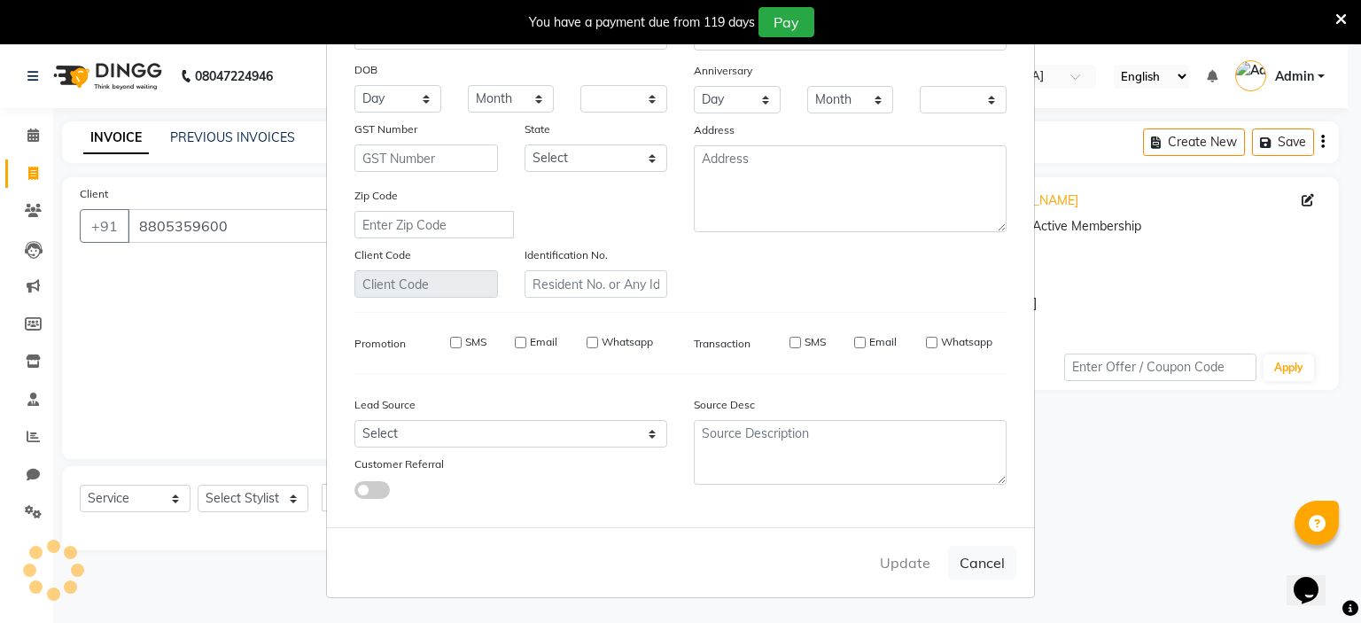
checkbox input "false"
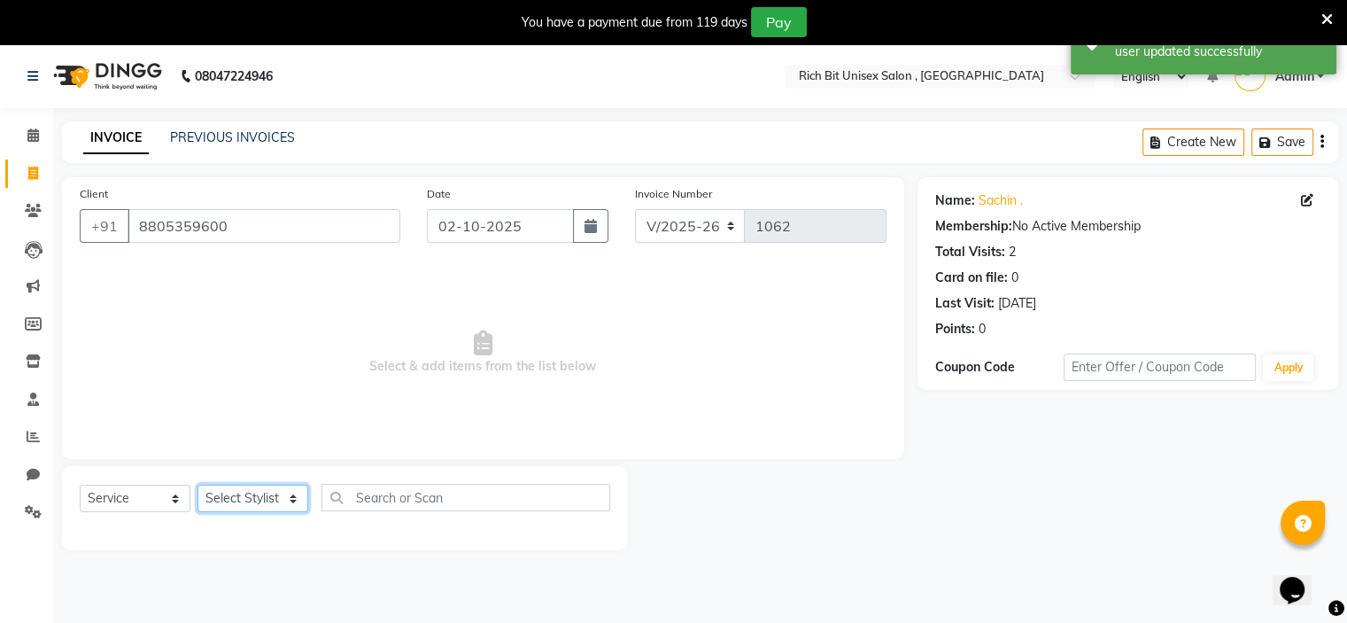
drag, startPoint x: 265, startPoint y: 505, endPoint x: 255, endPoint y: 512, distance: 12.0
click at [260, 508] on select "Select Stylist [PERSON_NAME] [PERSON_NAME]" at bounding box center [253, 498] width 111 height 27
select select "70823"
click at [198, 485] on select "Select Stylist [PERSON_NAME] [PERSON_NAME]" at bounding box center [253, 498] width 111 height 27
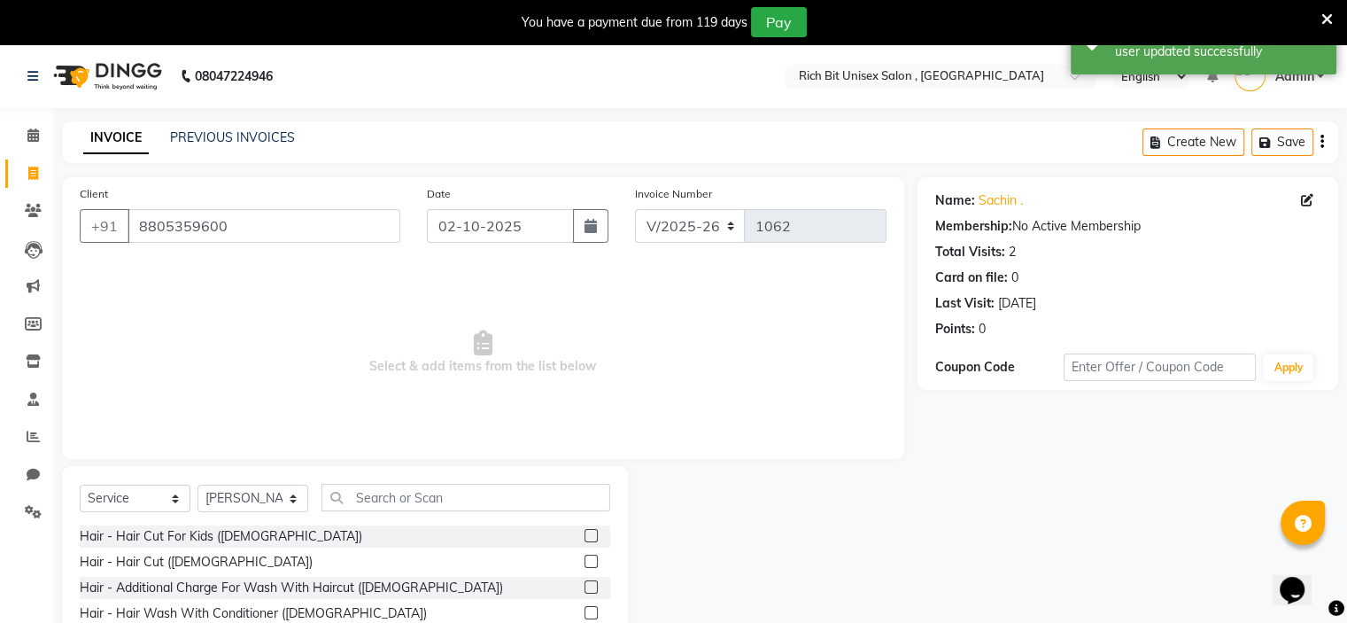
click at [585, 537] on label at bounding box center [591, 535] width 13 height 13
click at [585, 537] on input "checkbox" at bounding box center [591, 537] width 12 height 12
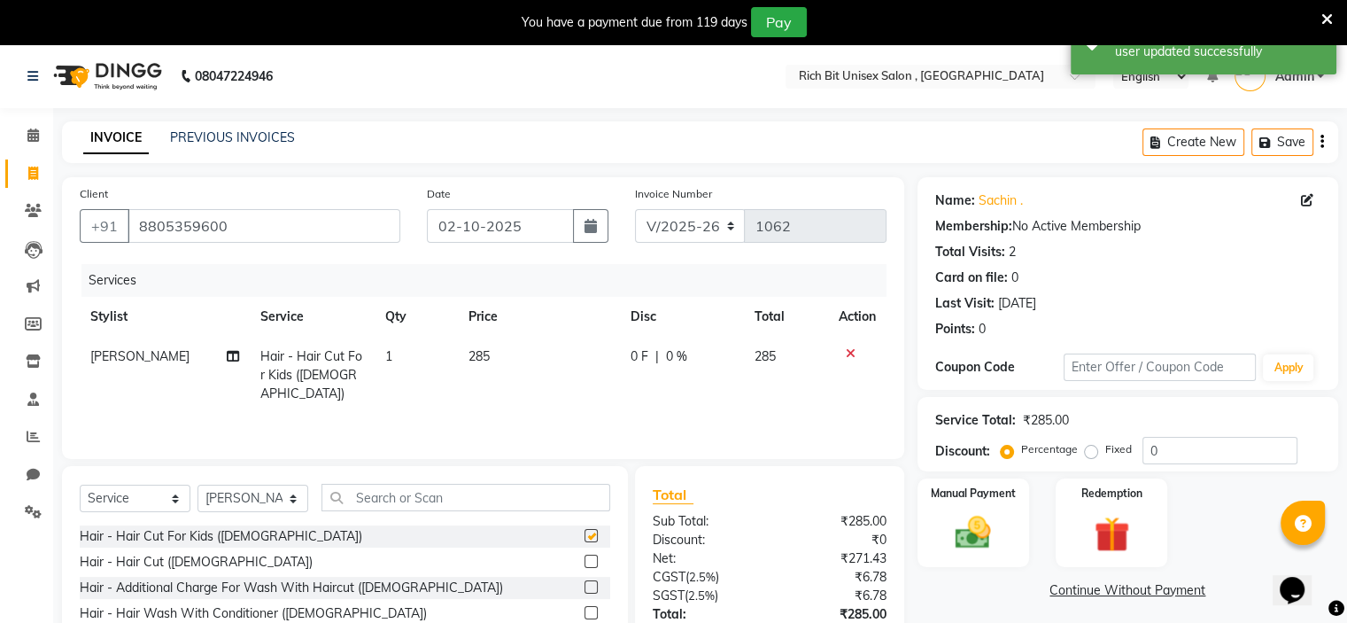
checkbox input "false"
drag, startPoint x: 576, startPoint y: 562, endPoint x: 599, endPoint y: 554, distance: 24.7
click at [585, 562] on label at bounding box center [591, 560] width 13 height 13
click at [585, 562] on input "checkbox" at bounding box center [591, 562] width 12 height 12
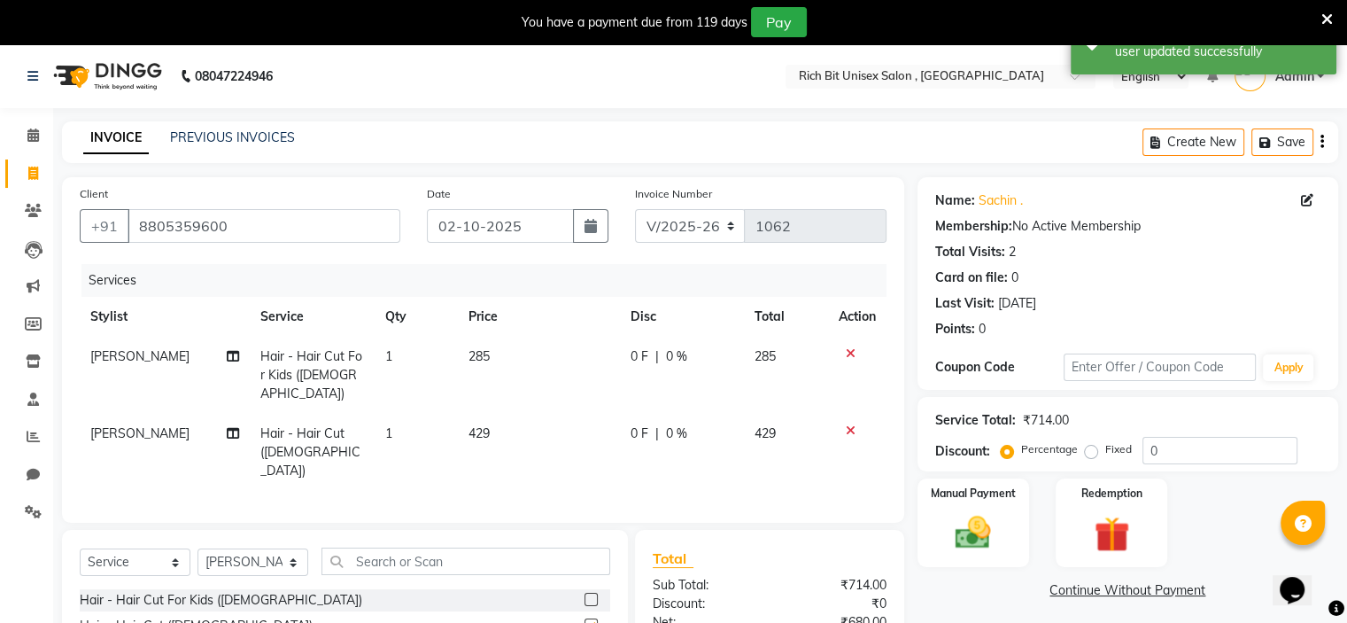
checkbox input "false"
click at [1171, 456] on input "0" at bounding box center [1220, 450] width 155 height 27
type input "030"
click at [658, 355] on span "85.5 F" at bounding box center [645, 356] width 35 height 19
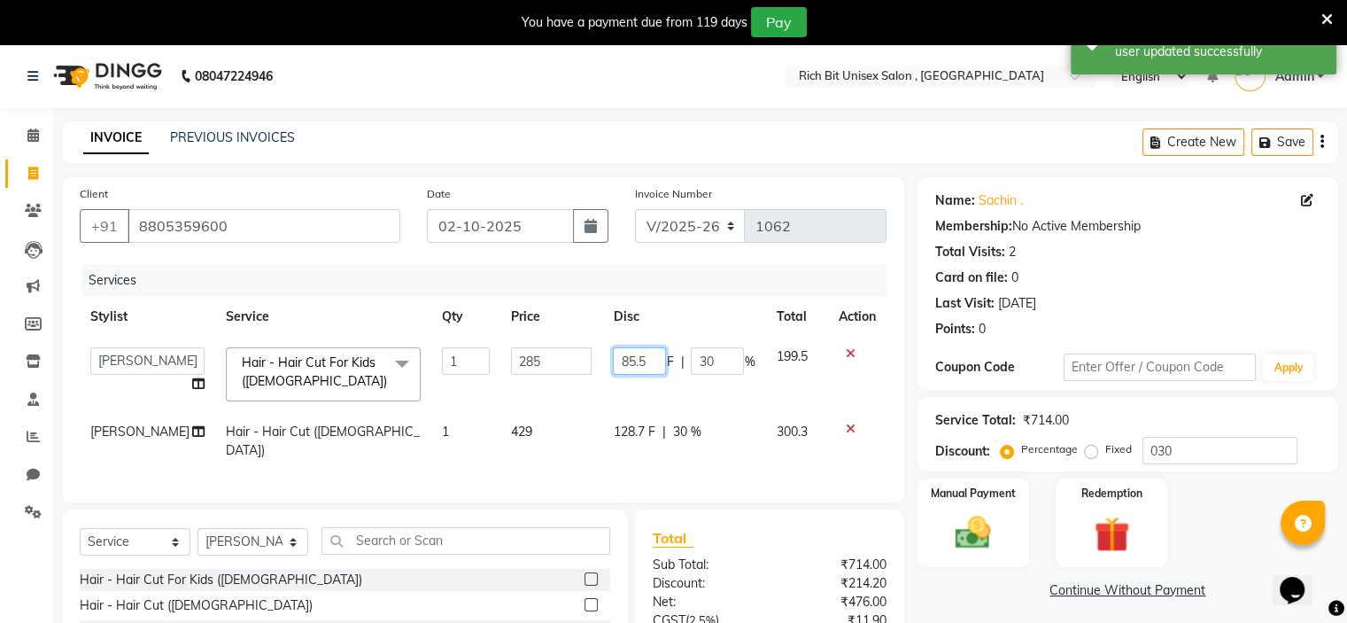
click at [658, 355] on input "85.5" at bounding box center [639, 360] width 53 height 27
type input "85"
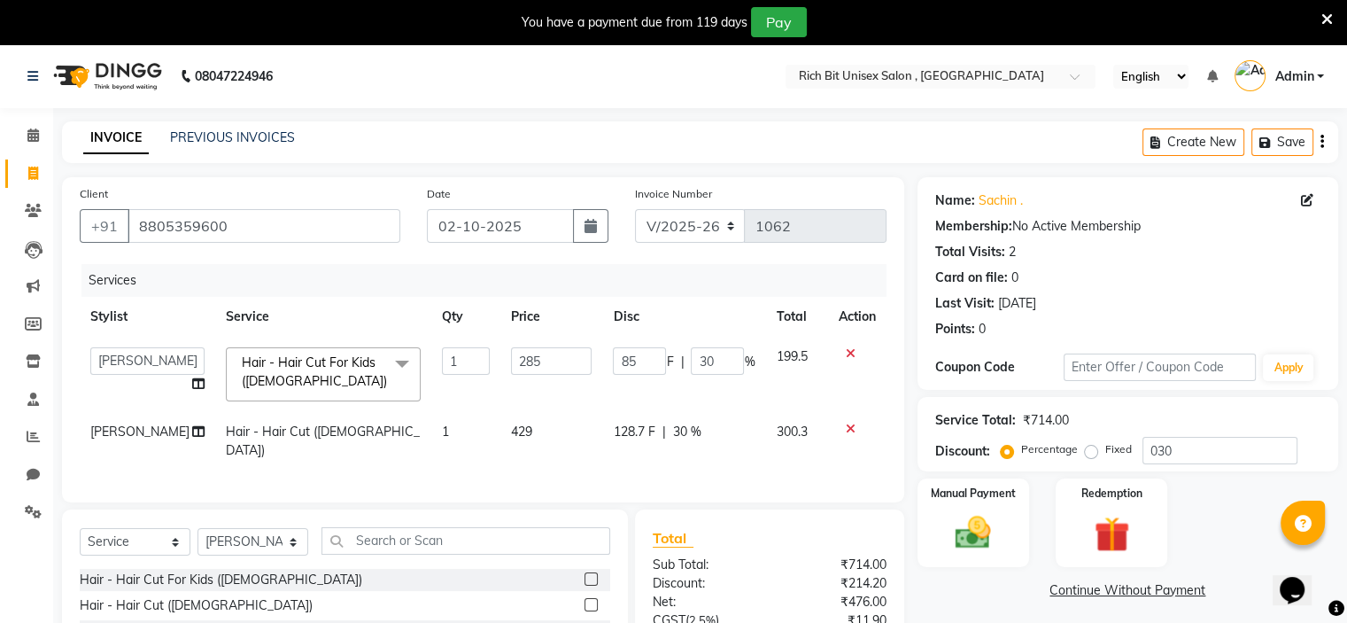
click at [626, 406] on tbody "[PERSON_NAME] [PERSON_NAME] Hair - Hair Cut For Kids ([DEMOGRAPHIC_DATA]) x Hai…" at bounding box center [483, 404] width 807 height 134
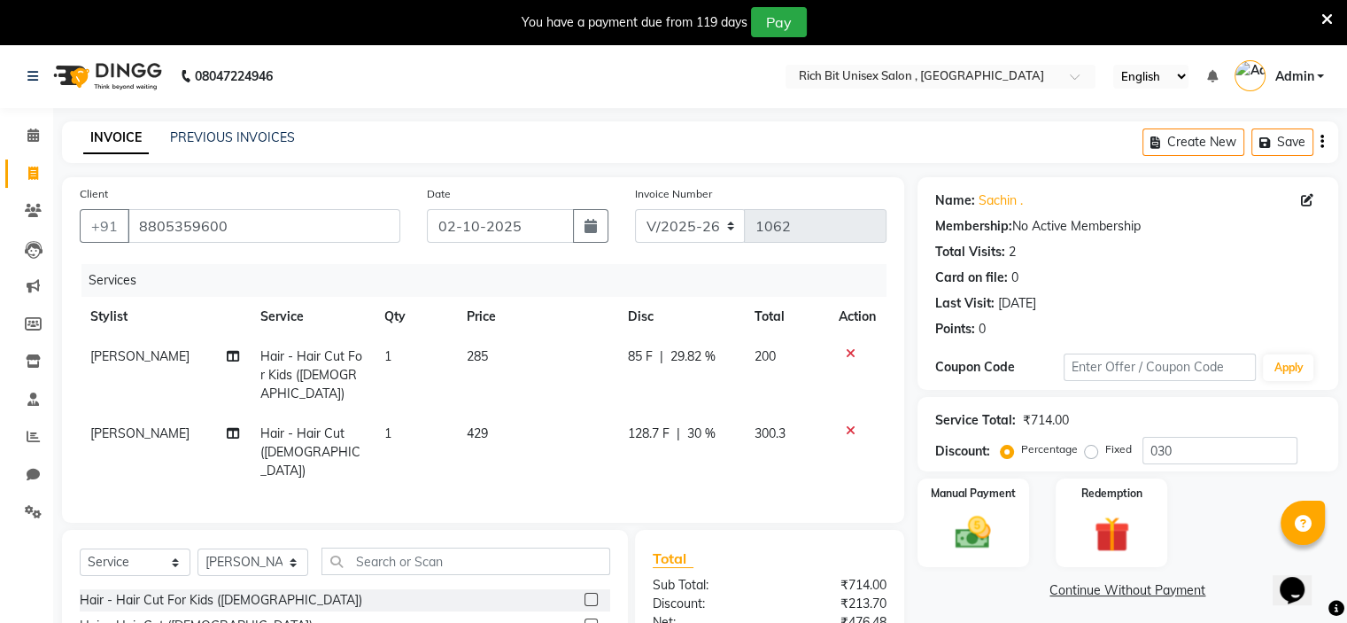
scroll to position [171, 0]
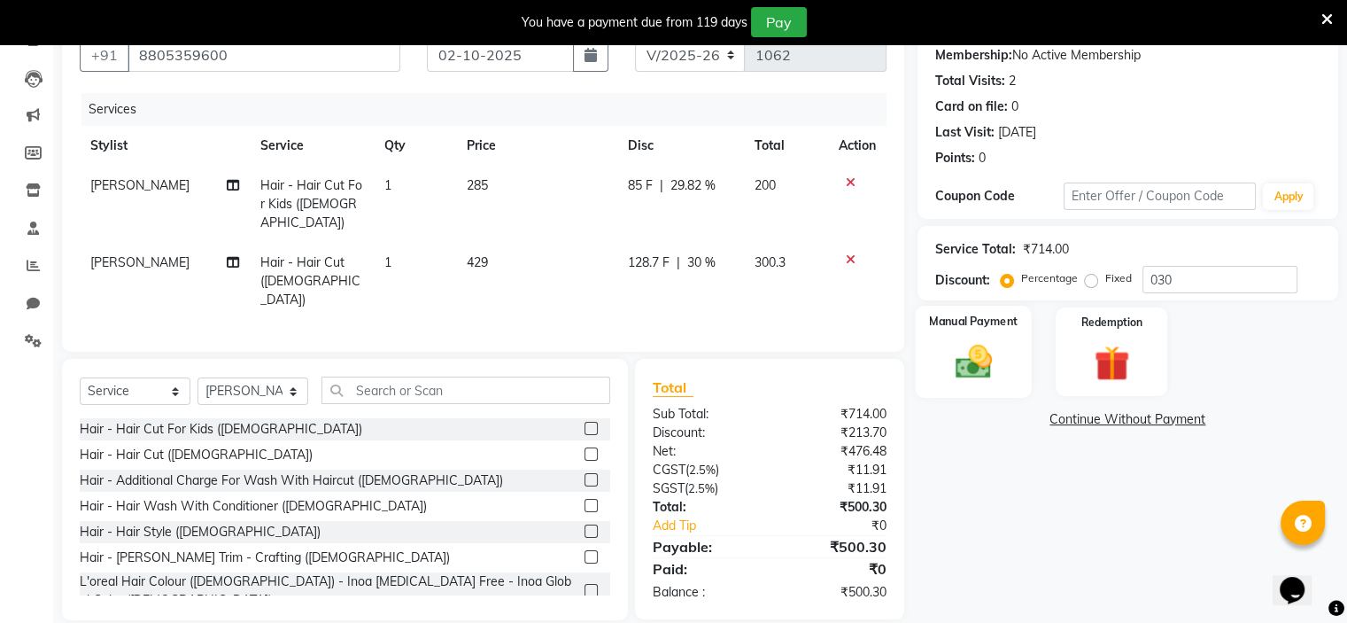
click at [960, 332] on div "Manual Payment" at bounding box center [973, 351] width 116 height 91
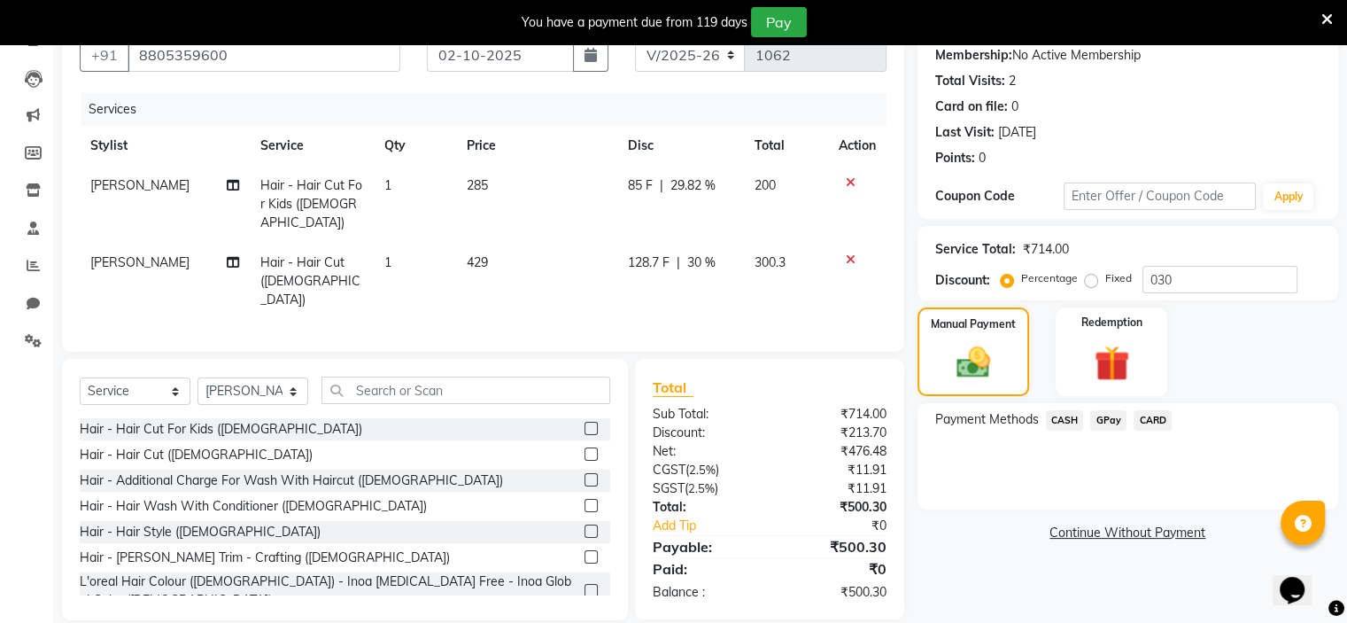
click at [1113, 422] on span "GPay" at bounding box center [1108, 420] width 36 height 20
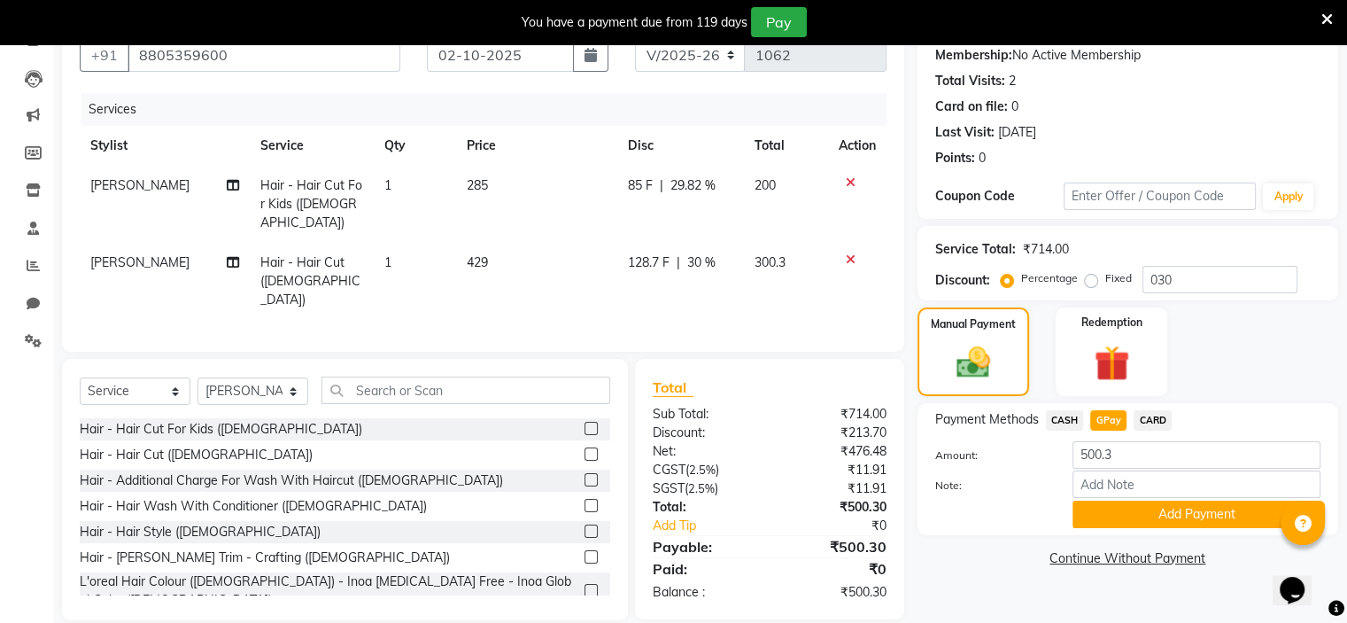
click at [1091, 508] on button "Add Payment" at bounding box center [1197, 513] width 248 height 27
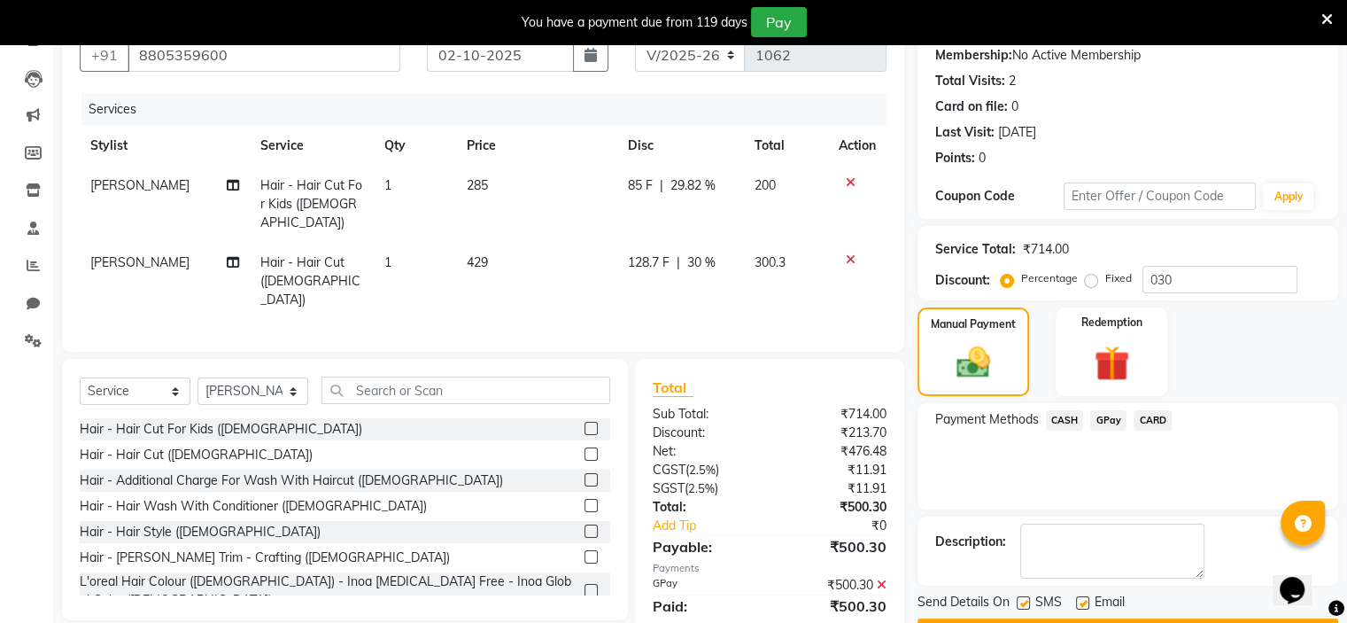
scroll to position [219, 0]
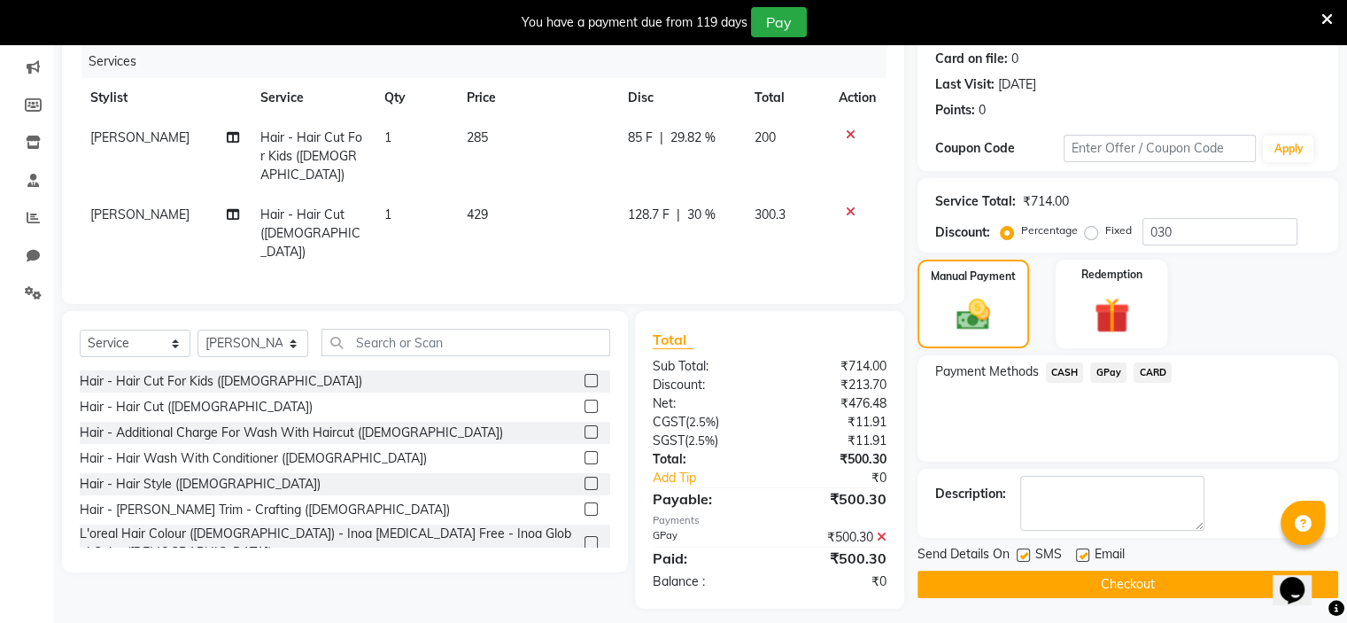
click at [1024, 554] on label at bounding box center [1023, 554] width 13 height 13
click at [1024, 554] on input "checkbox" at bounding box center [1023, 556] width 12 height 12
checkbox input "false"
click at [1034, 594] on button "Checkout" at bounding box center [1128, 583] width 421 height 27
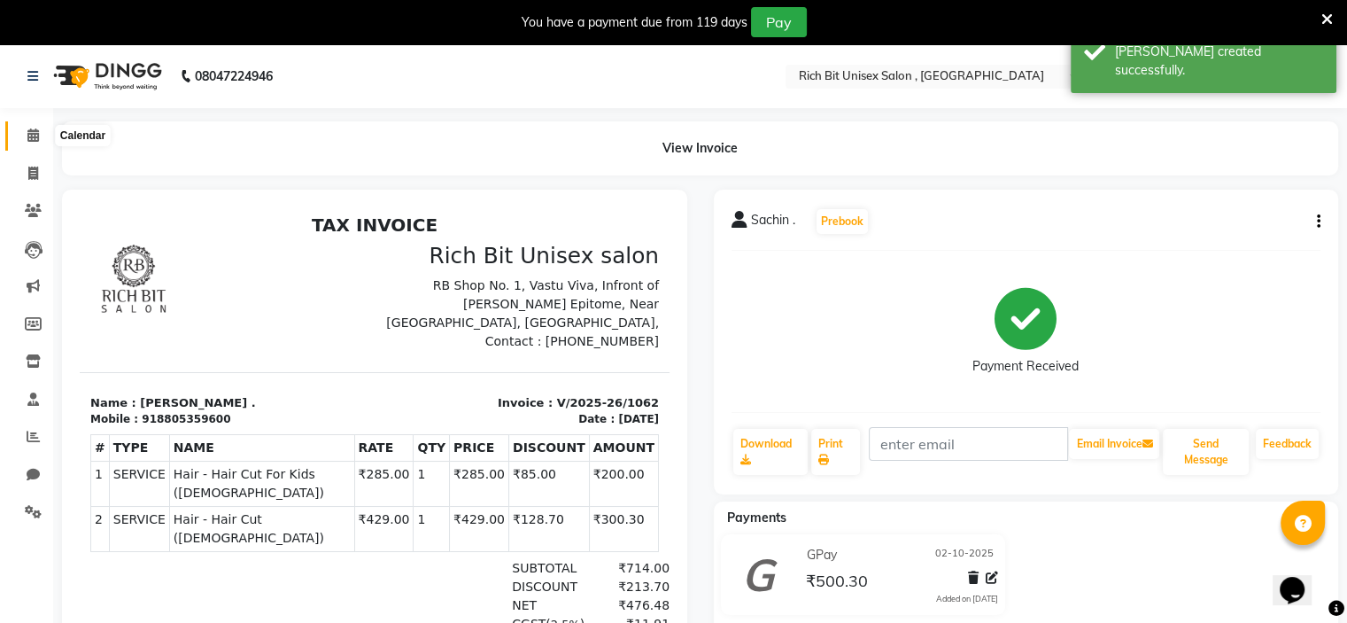
click at [28, 141] on icon at bounding box center [33, 134] width 12 height 13
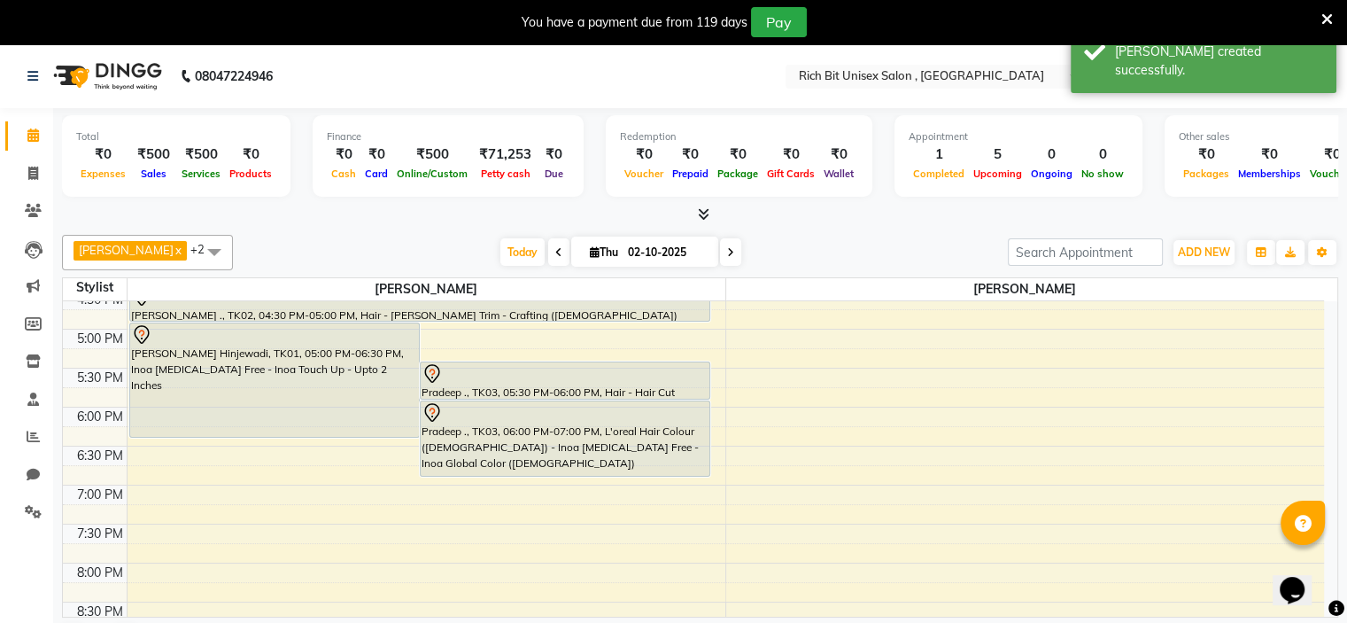
scroll to position [682, 0]
